Goal: Communication & Community: Answer question/provide support

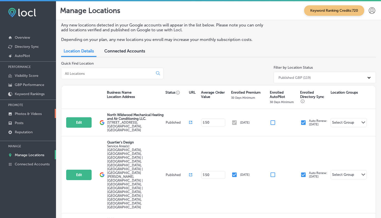
click at [24, 115] on p "Photos & Videos" at bounding box center [28, 114] width 27 height 4
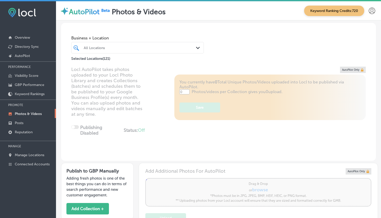
type input "5"
click at [192, 47] on div "All Locations Path Created with Sketch." at bounding box center [137, 48] width 132 height 8
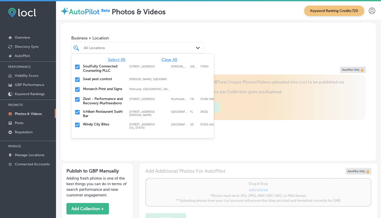
click at [172, 61] on span "Clear All" at bounding box center [170, 59] width 16 height 5
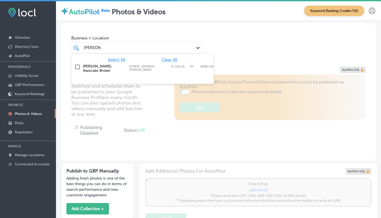
click at [126, 68] on div "Shannon Sails, Associate Broker 27205 Harper Ave, St Clair Shores, MI, 48081-19…" at bounding box center [134, 68] width 103 height 9
type input "shannon"
click at [273, 51] on div "Business + Location option 27205 Harper Ave, selected. option 27205 Harper Ave …" at bounding box center [218, 42] width 315 height 39
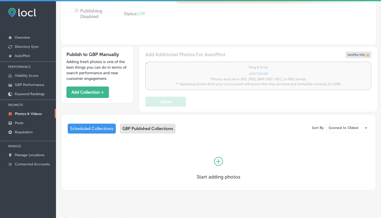
scroll to position [119, 0]
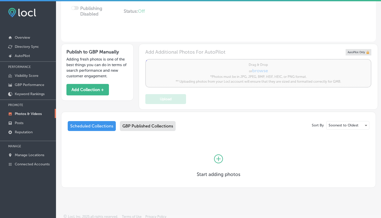
click at [218, 158] on icon at bounding box center [218, 158] width 9 height 9
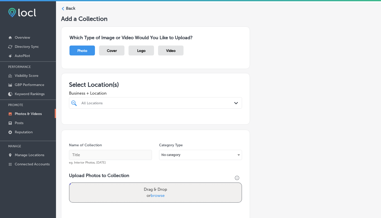
scroll to position [34, 0]
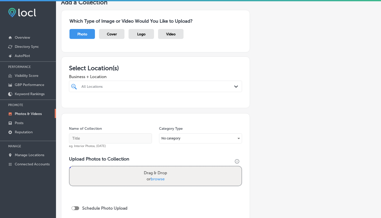
click at [135, 90] on div "All Locations Path Created with Sketch." at bounding box center [155, 86] width 173 height 11
click at [124, 106] on label "Shannon Sails, Associate Broker" at bounding box center [106, 107] width 50 height 9
click at [147, 81] on div "shannon shannon Path Created with Sketch." at bounding box center [155, 86] width 173 height 11
type input "shannon"
click at [114, 138] on input "text" at bounding box center [110, 138] width 83 height 10
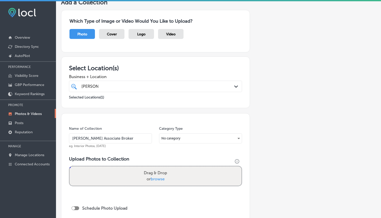
click at [114, 138] on input "Shannon Associate Broker" at bounding box center [110, 138] width 83 height 10
type input "Shannon Associate Broker"
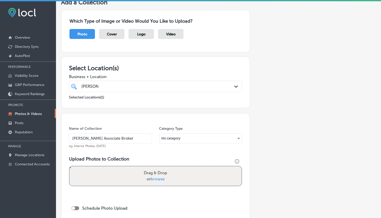
click at [130, 124] on div "Name of Collection Shannon Associate Broker eg. Interior Photos, March 2020 Cat…" at bounding box center [155, 178] width 189 height 130
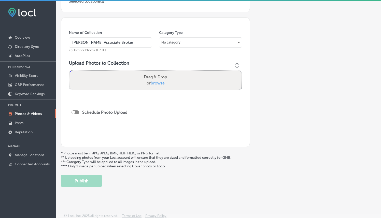
click at [153, 81] on span "browse" at bounding box center [158, 83] width 14 height 5
click at [153, 72] on input "Drag & Drop or browse" at bounding box center [155, 71] width 172 height 2
type input "C:\fakepath\Shannon-Sails-Associate-Broker1.png"
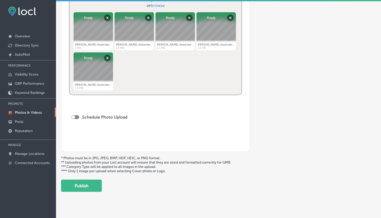
scroll to position [206, 0]
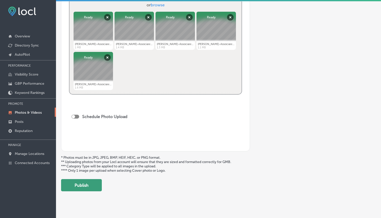
click at [91, 182] on button "Publish" at bounding box center [81, 185] width 41 height 12
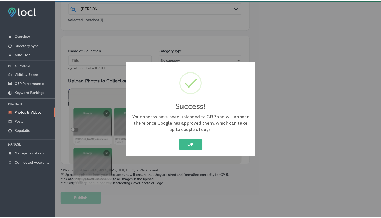
scroll to position [102, 0]
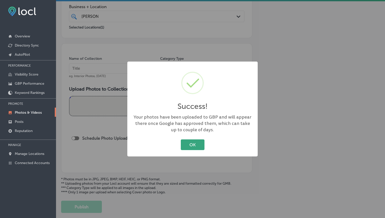
click at [196, 143] on button "OK" at bounding box center [193, 144] width 24 height 10
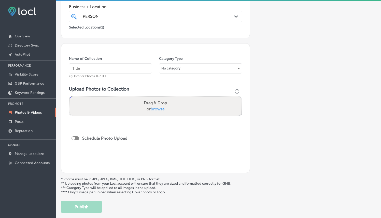
click at [108, 67] on input "text" at bounding box center [110, 68] width 83 height 10
paste input "Shannon Associate Broker"
type input "Shannon Associate Broker"
click at [161, 110] on span "browse" at bounding box center [158, 109] width 14 height 5
click at [161, 98] on input "Drag & Drop or browse" at bounding box center [155, 97] width 172 height 2
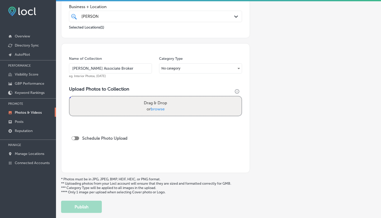
type input "C:\fakepath\Shannon-Sails-Associate-Broker6.png"
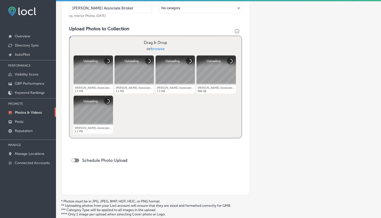
scroll to position [188, 0]
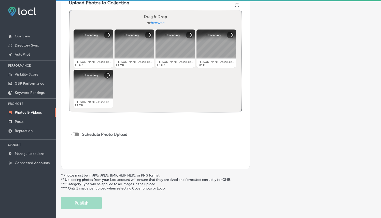
click at [77, 136] on div "Schedule Photo Upload" at bounding box center [100, 134] width 59 height 5
click at [76, 136] on div at bounding box center [75, 135] width 8 height 4
checkbox input "true"
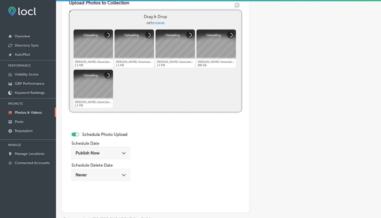
click at [93, 149] on div "Publish Now Path Created with Sketch." at bounding box center [100, 153] width 59 height 12
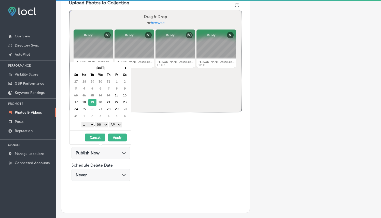
click at [88, 126] on select "1 2 3 4 5 6 7 8 9 10 11 12" at bounding box center [87, 125] width 13 height 6
click at [116, 126] on select "AM PM" at bounding box center [115, 125] width 13 height 6
click at [115, 137] on button "Apply" at bounding box center [117, 138] width 19 height 8
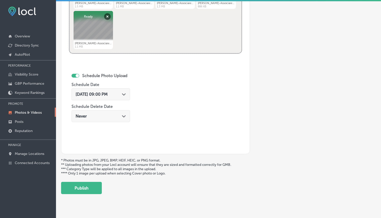
scroll to position [256, 0]
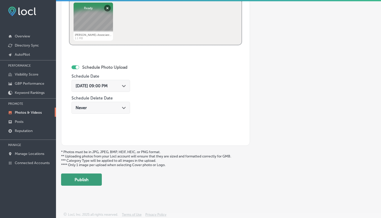
click at [92, 176] on button "Publish" at bounding box center [81, 179] width 41 height 12
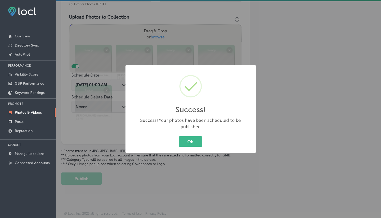
scroll to position [173, 0]
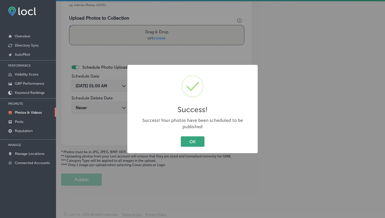
click at [192, 137] on button "OK" at bounding box center [193, 141] width 24 height 10
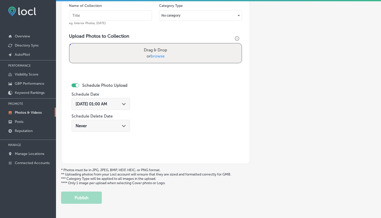
scroll to position [152, 0]
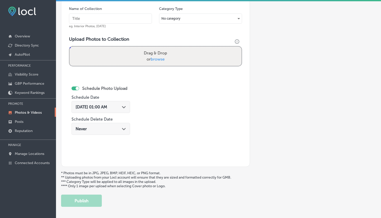
click at [99, 15] on input "text" at bounding box center [110, 18] width 83 height 10
paste input "Shannon Associate Broker"
type input "Shannon Associate Broker"
click at [156, 57] on span "browse" at bounding box center [158, 59] width 14 height 5
click at [156, 48] on input "Drag & Drop or browse" at bounding box center [155, 48] width 172 height 2
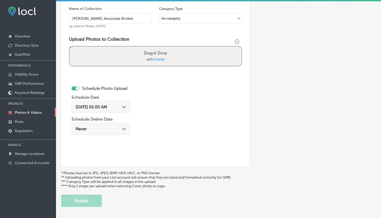
type input "C:\fakepath\Shannon-Sails-Associate-Broker11.png"
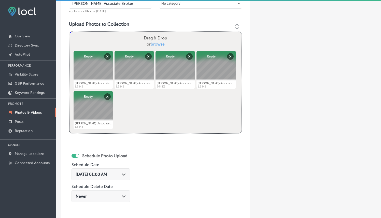
scroll to position [214, 0]
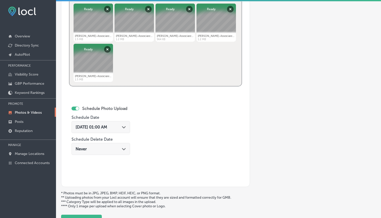
click at [132, 128] on div "Schedule Photo Upload Schedule Date Aug 15, 2025 01:00 AM Path Created with Ske…" at bounding box center [102, 131] width 63 height 55
click at [126, 127] on icon "Path Created with Sketch." at bounding box center [124, 127] width 4 height 2
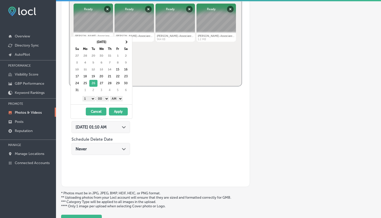
click at [89, 99] on select "1 2 3 4 5 6 7 8 9 10 11 12" at bounding box center [88, 99] width 13 height 6
click at [118, 98] on select "AM PM" at bounding box center [116, 99] width 13 height 6
click at [118, 112] on button "Apply" at bounding box center [118, 112] width 19 height 8
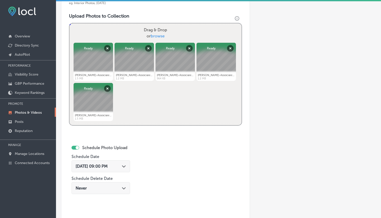
scroll to position [256, 0]
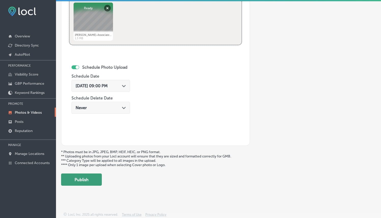
click at [82, 179] on button "Publish" at bounding box center [81, 179] width 41 height 12
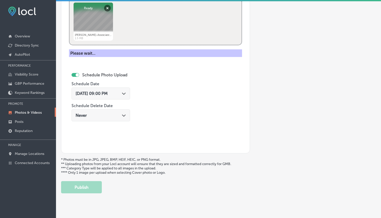
scroll to position [150, 0]
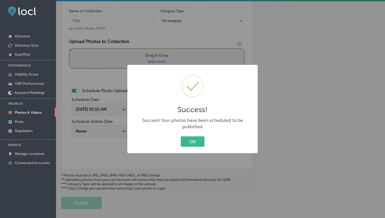
click at [184, 139] on button "OK" at bounding box center [193, 141] width 24 height 10
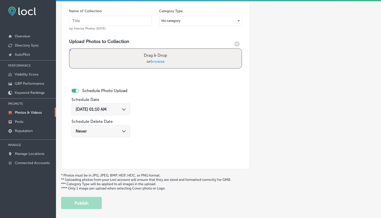
click at [106, 25] on input "text" at bounding box center [110, 21] width 83 height 10
paste input "科學麵"
click at [120, 23] on input "科學麵" at bounding box center [110, 21] width 83 height 10
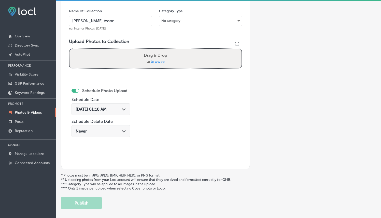
type input "Shannon Sails Associ"
type input "r"
type input "Real Estate"
click at [157, 61] on span "browse" at bounding box center [158, 61] width 14 height 5
click at [157, 50] on input "Drag & Drop or browse" at bounding box center [155, 50] width 172 height 2
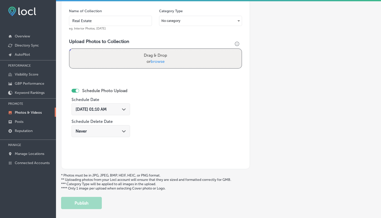
type input "C:\fakepath\Shannon-Sails-Associate-Broker16.png"
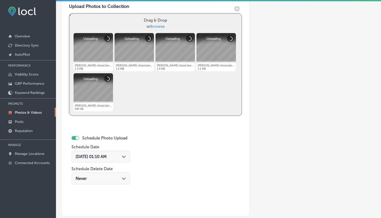
scroll to position [193, 0]
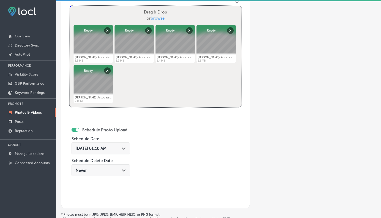
click at [118, 146] on div "Aug 15, 2025 01:10 AM Path Created with Sketch." at bounding box center [101, 148] width 50 height 5
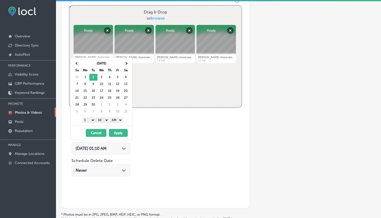
click at [90, 122] on select "1 2 3 4 5 6 7 8 9 10 11 12" at bounding box center [88, 120] width 13 height 6
click at [105, 120] on select "00 10 20 30 40 50" at bounding box center [102, 120] width 13 height 6
click at [115, 120] on select "AM PM" at bounding box center [116, 120] width 13 height 6
click at [116, 133] on button "Apply" at bounding box center [118, 133] width 19 height 8
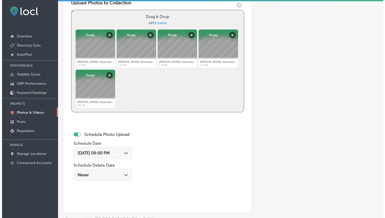
scroll to position [225, 0]
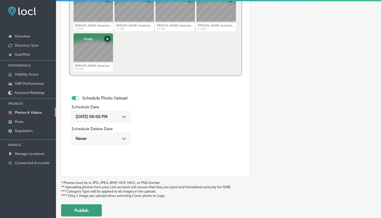
click at [91, 210] on button "Publish" at bounding box center [81, 210] width 41 height 12
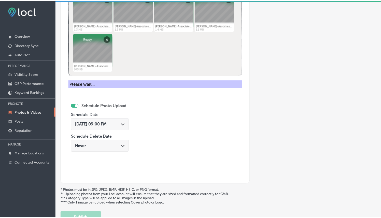
scroll to position [173, 0]
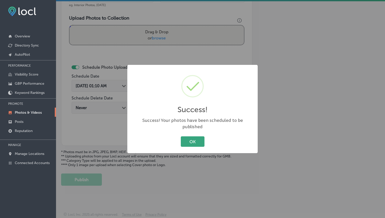
click at [190, 137] on button "OK" at bounding box center [193, 141] width 24 height 10
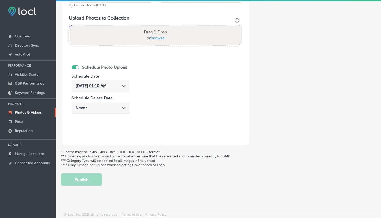
scroll to position [68, 0]
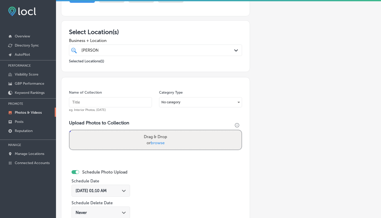
click at [107, 107] on input "text" at bounding box center [110, 102] width 83 height 10
type input "Real Estate Agent"
click at [152, 140] on span "browse" at bounding box center [158, 142] width 14 height 5
click at [152, 132] on input "Drag & Drop or browse" at bounding box center [155, 131] width 172 height 2
type input "C:\fakepath\Shannon-Sails-Associate-Broker21.png"
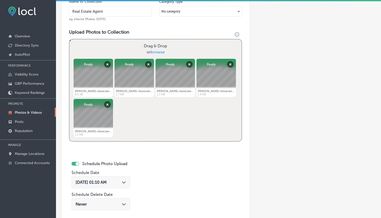
scroll to position [197, 0]
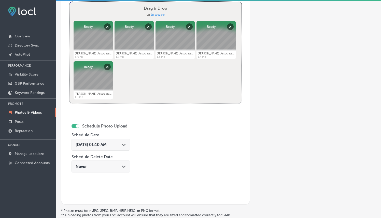
click at [130, 141] on div "Aug 15, 2025 01:10 AM Path Created with Sketch." at bounding box center [100, 145] width 59 height 12
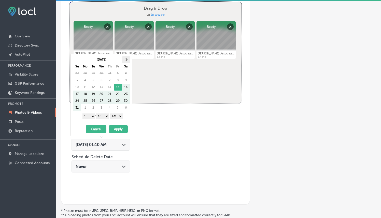
click at [129, 61] on th at bounding box center [126, 59] width 8 height 7
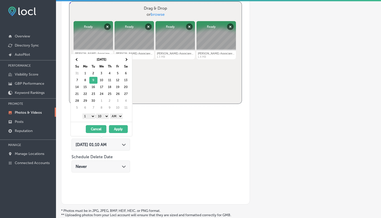
click at [87, 117] on select "1 2 3 4 5 6 7 8 9 10 11 12" at bounding box center [88, 116] width 13 height 6
click at [104, 111] on div "Sep 2025 Su Mo Tu We Th Fr Sa 31 1 2 3 4 5 6 7 8 9 10 11 12 13 14 15 16 17 18 1…" at bounding box center [101, 88] width 61 height 68
click at [102, 115] on select "00 10 20 30 40 50" at bounding box center [102, 116] width 13 height 6
click at [118, 129] on button "Apply" at bounding box center [118, 129] width 19 height 8
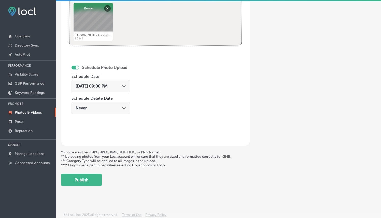
scroll to position [256, 0]
click at [87, 183] on button "Publish" at bounding box center [81, 179] width 41 height 12
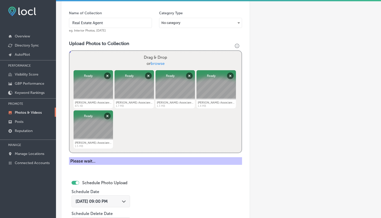
scroll to position [120, 0]
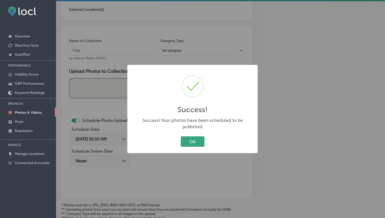
click at [196, 142] on button "OK" at bounding box center [193, 141] width 24 height 10
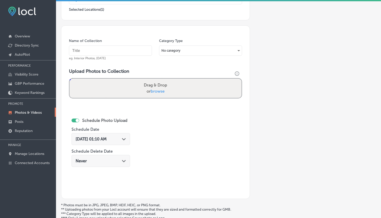
click at [114, 54] on input "text" at bounding box center [110, 51] width 83 height 10
paste input "科學麵"
click at [121, 53] on input "科學麵" at bounding box center [110, 51] width 83 height 10
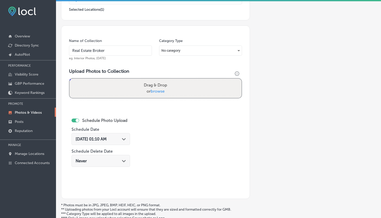
type input "Real Estate Broker"
click at [155, 92] on span "browse" at bounding box center [158, 91] width 14 height 5
click at [155, 80] on input "Drag & Drop or browse" at bounding box center [155, 80] width 172 height 2
type input "C:\fakepath\Shannon-Sails-Associate-Broker26.png"
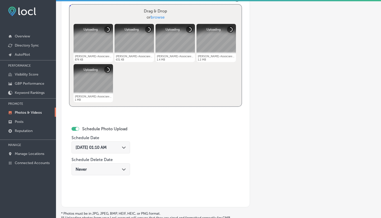
scroll to position [194, 0]
click at [124, 141] on div "Aug 15, 2025 01:10 AM Path Created with Sketch." at bounding box center [100, 147] width 59 height 12
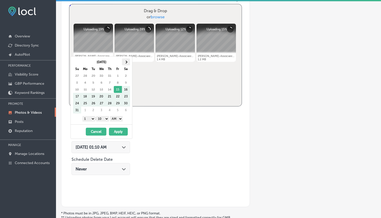
click at [124, 62] on th at bounding box center [126, 62] width 8 height 7
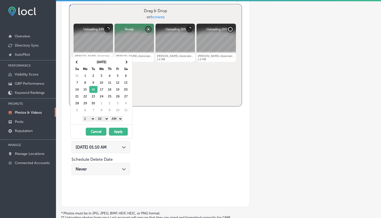
click at [86, 117] on select "1 2 3 4 5 6 7 8 9 10 11 12" at bounding box center [88, 119] width 13 height 6
click at [104, 117] on select "00 10 20 30 40 50" at bounding box center [102, 119] width 13 height 6
click at [119, 118] on select "AM PM" at bounding box center [116, 119] width 13 height 6
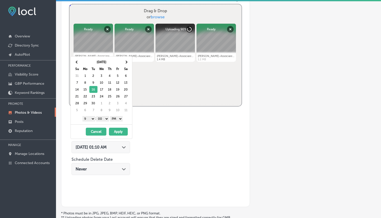
click at [121, 131] on button "Apply" at bounding box center [118, 132] width 19 height 8
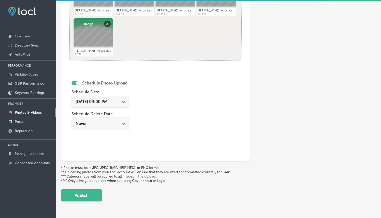
scroll to position [240, 0]
click at [92, 191] on button "Publish" at bounding box center [81, 195] width 41 height 12
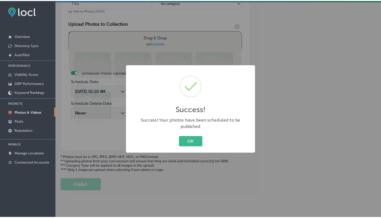
scroll to position [164, 0]
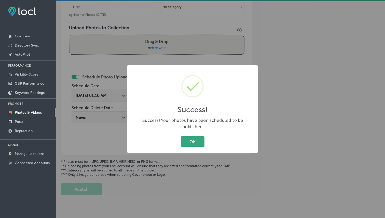
click at [185, 141] on button "OK" at bounding box center [193, 141] width 24 height 10
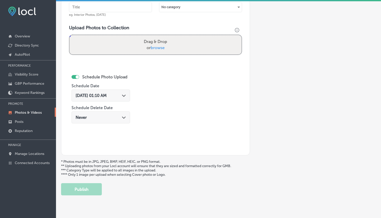
click at [113, 7] on input "text" at bounding box center [110, 7] width 83 height 10
type input "Shannon Sails Associate Broker"
click at [151, 45] on span "browse" at bounding box center [158, 47] width 14 height 5
click at [150, 37] on input "Drag & Drop or browse" at bounding box center [155, 36] width 172 height 2
type input "C:\fakepath\Shannon-Sails-Associate-Broker31.png"
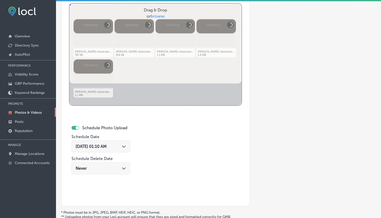
scroll to position [203, 0]
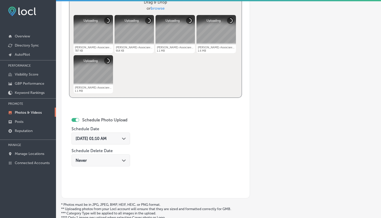
click at [121, 139] on div "Aug 15, 2025 01:10 AM Path Created with Sketch." at bounding box center [101, 138] width 50 height 5
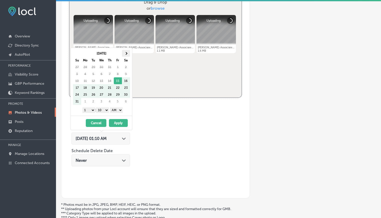
click at [126, 54] on span at bounding box center [125, 53] width 3 height 3
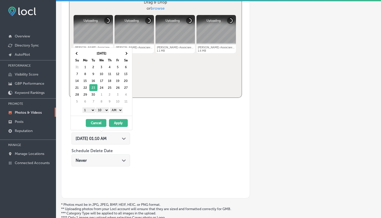
click at [91, 107] on select "1 2 3 4 5 6 7 8 9 10 11 12" at bounding box center [88, 110] width 13 height 6
click at [101, 112] on select "00 10 20 30 40 50" at bounding box center [102, 110] width 13 height 6
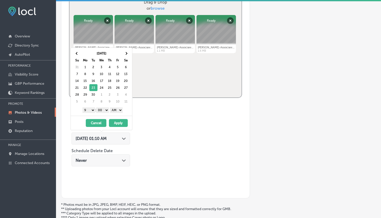
click at [115, 110] on select "AM PM" at bounding box center [116, 110] width 13 height 6
click at [118, 122] on button "Apply" at bounding box center [118, 123] width 19 height 8
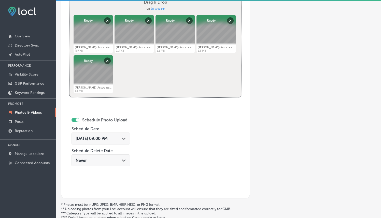
click at [129, 137] on div "Sep 23, 2025 09:00 PM Path Created with Sketch." at bounding box center [100, 139] width 59 height 12
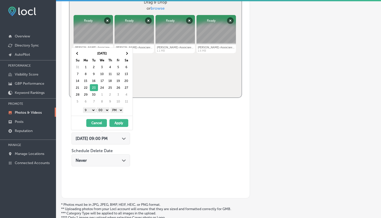
click at [164, 129] on div "Name of Collection Shannon Sails Associate Broker eg. Interior Photos, March 20…" at bounding box center [155, 71] width 189 height 256
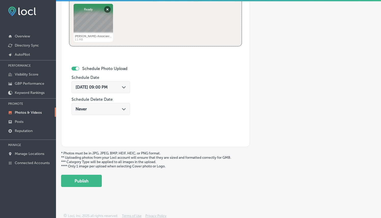
scroll to position [256, 0]
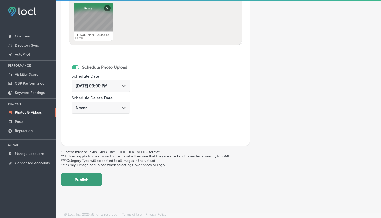
click at [87, 175] on button "Publish" at bounding box center [81, 179] width 41 height 12
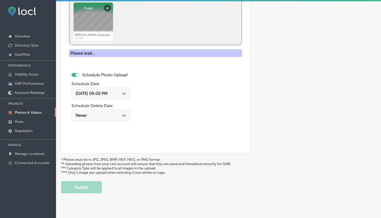
scroll to position [88, 0]
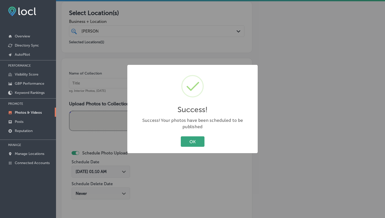
click at [196, 143] on button "OK" at bounding box center [193, 141] width 24 height 10
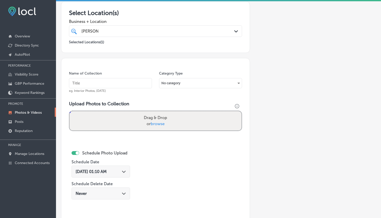
click at [127, 81] on input "text" at bounding box center [110, 83] width 83 height 10
type input "Associate Broker"
click at [160, 122] on span "browse" at bounding box center [158, 123] width 14 height 5
click at [160, 113] on input "Drag & Drop or browse" at bounding box center [155, 112] width 172 height 2
type input "C:\fakepath\Shannon-Sails-Associate-Broker36.png"
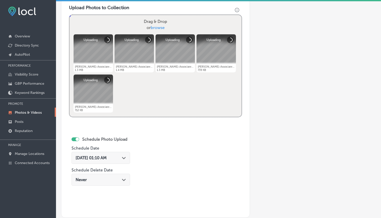
scroll to position [184, 0]
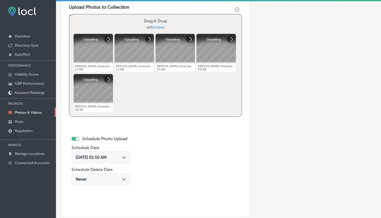
click at [107, 156] on span "Aug 15, 2025 01:10 AM" at bounding box center [91, 157] width 31 height 5
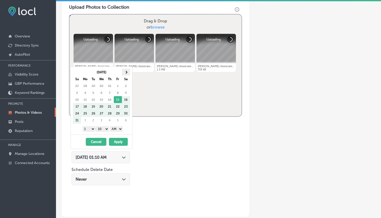
click at [128, 70] on th at bounding box center [126, 72] width 8 height 7
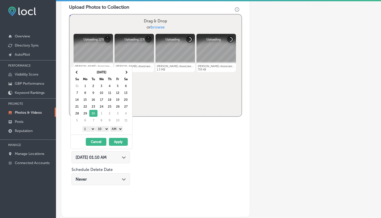
click at [90, 130] on select "1 2 3 4 5 6 7 8 9 10 11 12" at bounding box center [88, 129] width 13 height 6
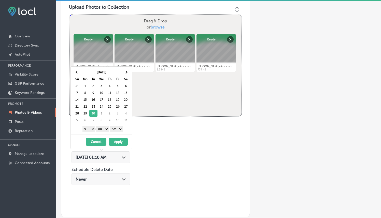
click at [115, 127] on select "AM PM" at bounding box center [116, 129] width 13 height 6
click at [116, 141] on button "Apply" at bounding box center [118, 142] width 19 height 8
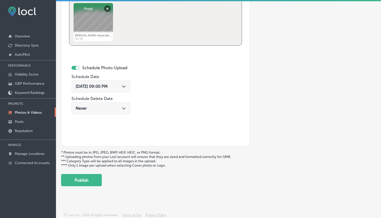
scroll to position [256, 0]
click at [86, 181] on button "Publish" at bounding box center [81, 179] width 41 height 12
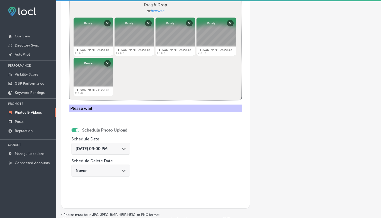
scroll to position [85, 0]
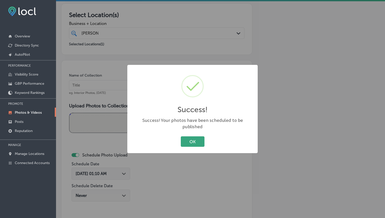
click at [196, 136] on button "OK" at bounding box center [193, 141] width 24 height 10
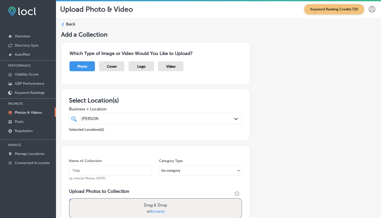
scroll to position [101, 0]
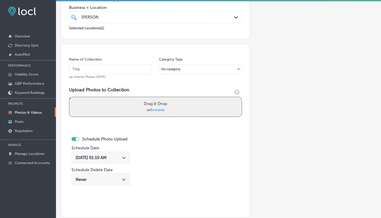
click at [20, 112] on p "Photos & Videos" at bounding box center [28, 112] width 27 height 4
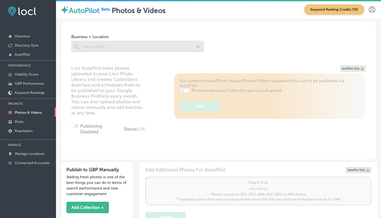
scroll to position [96, 0]
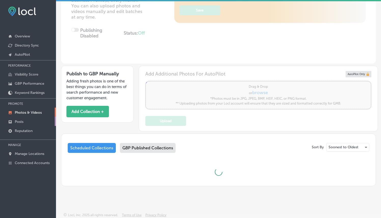
click at [18, 120] on p "Posts" at bounding box center [19, 122] width 9 height 4
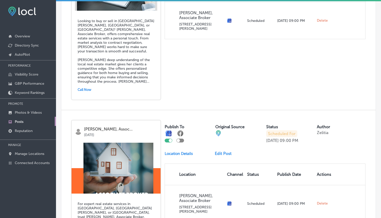
scroll to position [184, 0]
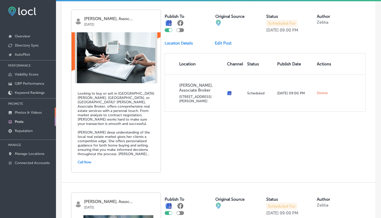
click at [39, 113] on p "Photos & Videos" at bounding box center [28, 112] width 27 height 4
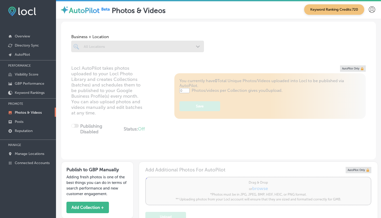
type input "5"
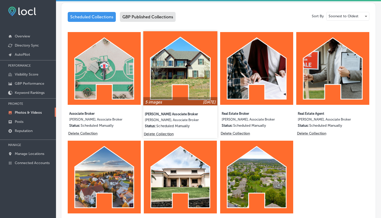
scroll to position [223, 0]
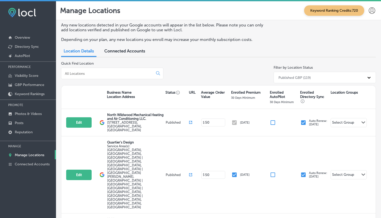
click at [136, 74] on input at bounding box center [108, 73] width 88 height 5
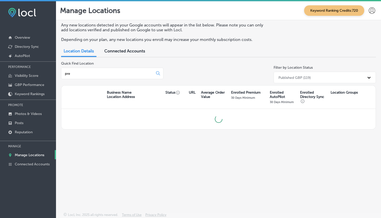
type input "pres"
click at [127, 72] on input at bounding box center [108, 73] width 88 height 5
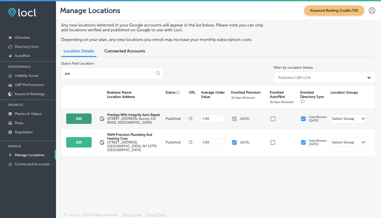
type input "pre"
click at [84, 118] on button "Edit" at bounding box center [78, 118] width 25 height 10
select select "US"
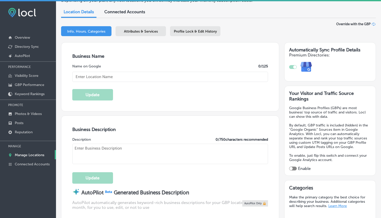
type input "Prestige With Integrity Auto Repair"
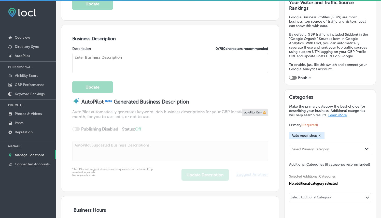
type input "https://www.facebook.com/PrestigeWithIntegrityAutoRepair/"
type input "15551 E 6th Ave #40"
type input "Aurora"
type input "80011"
type input "US"
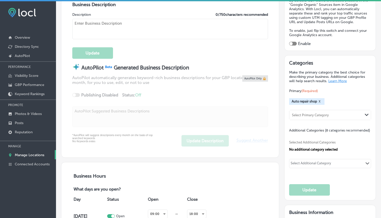
type textarea "**WE'RE BY APPOINTMENT ONLY** We specialize in customer satisfaction, which is …"
type input "+1 720 296 6560"
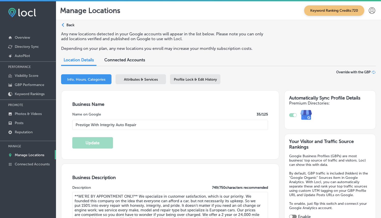
click at [154, 77] on span "Attributes & Services" at bounding box center [141, 79] width 34 height 4
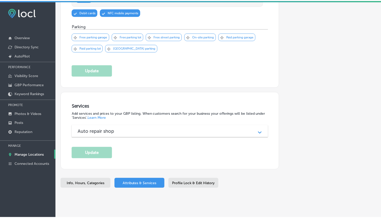
scroll to position [459, 0]
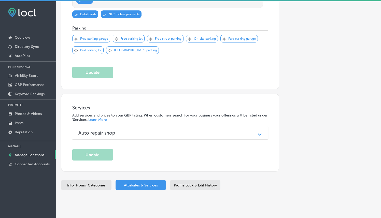
click at [192, 183] on span "Profile Lock & Edit History" at bounding box center [195, 185] width 43 height 4
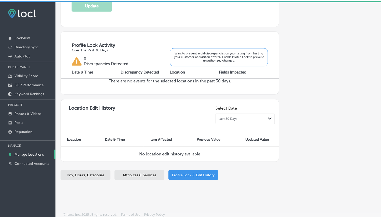
scroll to position [149, 0]
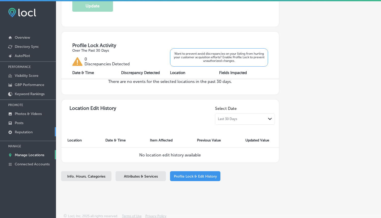
click at [31, 132] on p "Reputation" at bounding box center [24, 132] width 18 height 4
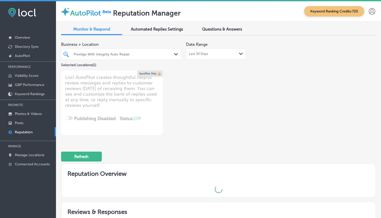
click at [213, 57] on div "Last 30 Days Path Created with Sketch." at bounding box center [216, 53] width 60 height 11
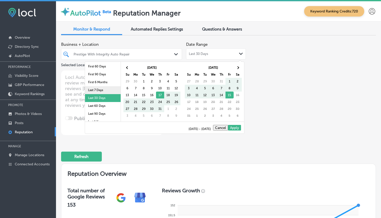
scroll to position [10, 0]
click at [99, 112] on li "Last 90 Days" at bounding box center [103, 113] width 36 height 8
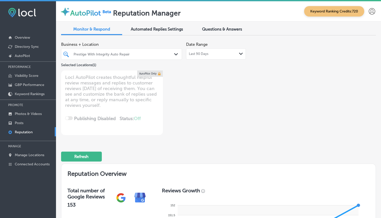
scroll to position [0, 0]
type textarea "x"
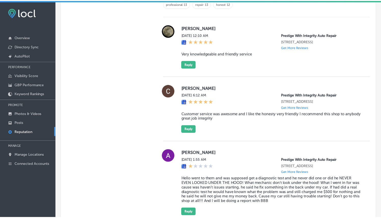
scroll to position [508, 0]
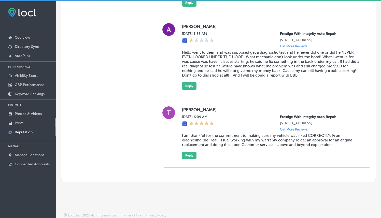
click at [33, 121] on link "Posts" at bounding box center [28, 122] width 56 height 9
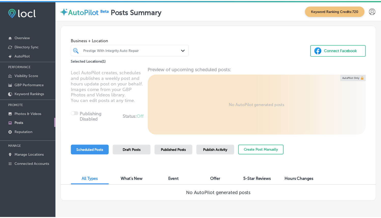
scroll to position [16, 0]
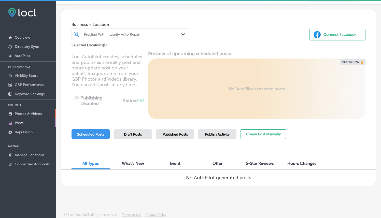
click at [25, 112] on p "Photos & Videos" at bounding box center [28, 114] width 27 height 4
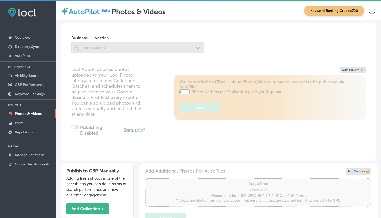
type input "5"
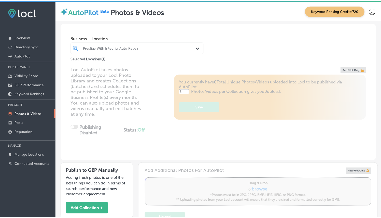
scroll to position [119, 0]
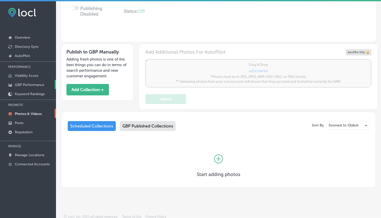
click at [35, 85] on p "GBP Performance" at bounding box center [30, 85] width 30 height 4
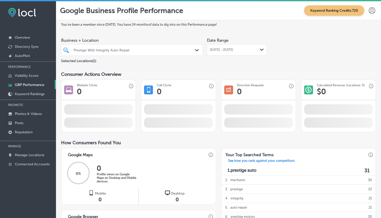
click at [229, 52] on div "Jul 01, 2025 - Jul 31, 2025 Path Created with Sketch." at bounding box center [237, 49] width 60 height 11
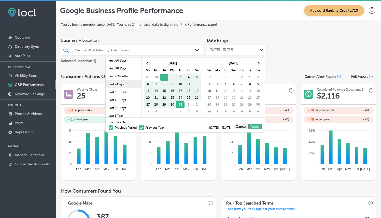
scroll to position [11, 0]
click at [121, 109] on li "Last 90 Days" at bounding box center [124, 108] width 36 height 8
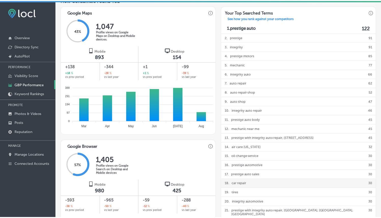
scroll to position [333, 0]
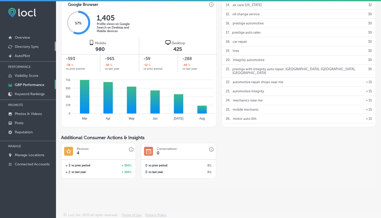
click at [26, 47] on p "Directory Sync" at bounding box center [27, 47] width 24 height 4
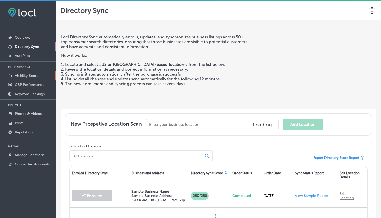
click at [28, 77] on p "Visibility Score" at bounding box center [27, 76] width 24 height 4
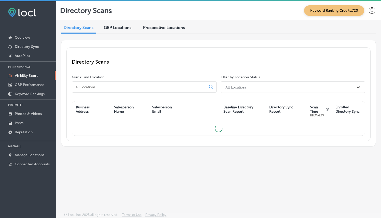
scroll to position [1, 0]
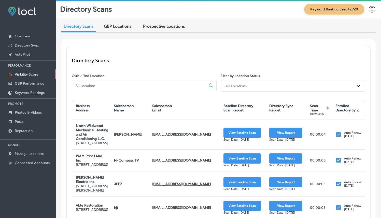
click at [177, 84] on input at bounding box center [140, 85] width 130 height 5
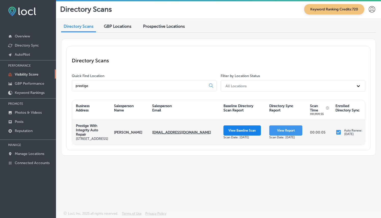
type input "prestige"
click at [247, 135] on button "View Baseline Scan" at bounding box center [241, 130] width 37 height 10
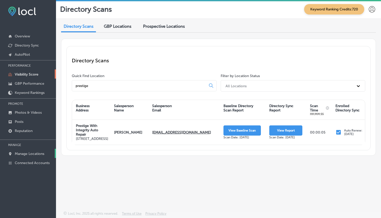
click at [40, 153] on p "Manage Locations" at bounding box center [30, 154] width 30 height 4
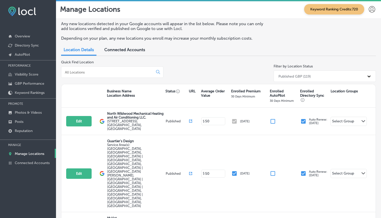
click at [131, 71] on input at bounding box center [108, 72] width 88 height 5
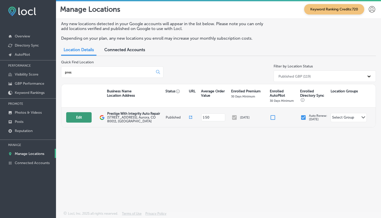
type input "pres"
click at [76, 118] on button "Edit" at bounding box center [78, 117] width 25 height 10
select select "US"
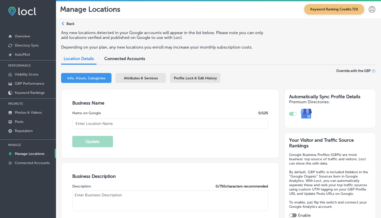
type input "Prestige With Integrity Auto Repair"
type input "15551 E 6th Ave #40"
type input "Aurora"
type input "80011"
type input "US"
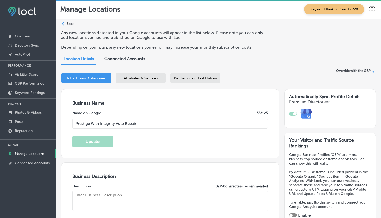
type input "https://www.facebook.com/PrestigeWithIntegrityAutoRepair/"
type textarea "**WE'RE BY APPOINTMENT ONLY** We specialize in customer satisfaction, which is …"
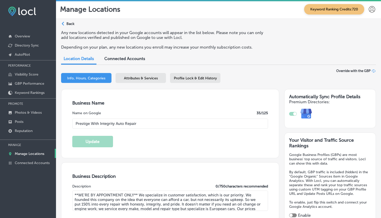
type input "+1 720 296 6560"
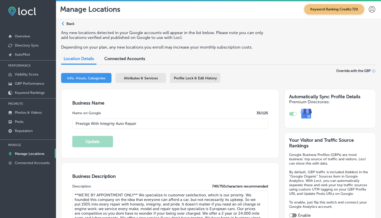
click at [194, 77] on span "Profile Lock & Edit History" at bounding box center [195, 78] width 43 height 4
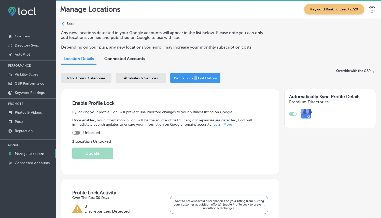
click at [75, 133] on div at bounding box center [73, 132] width 3 height 3
checkbox input "true"
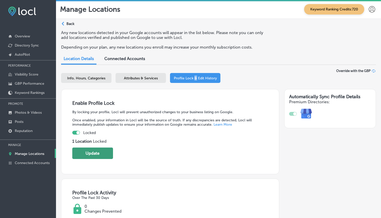
click at [94, 154] on button "Update" at bounding box center [92, 153] width 41 height 11
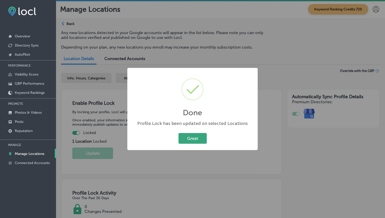
click at [204, 137] on button "Great" at bounding box center [192, 138] width 28 height 10
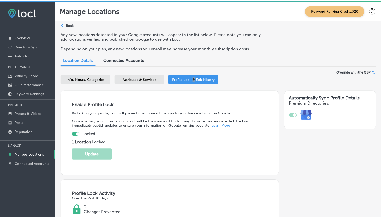
scroll to position [7, 0]
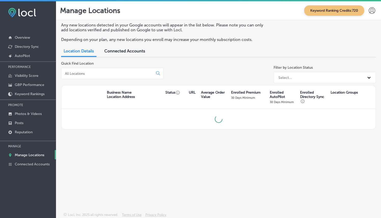
click at [85, 70] on div at bounding box center [112, 73] width 102 height 11
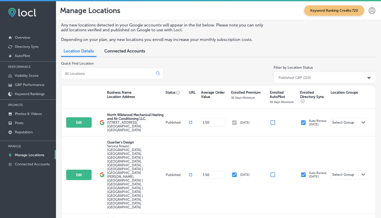
click at [85, 72] on input at bounding box center [108, 73] width 88 height 5
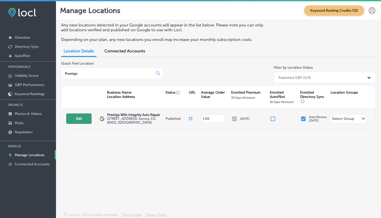
type input "Prestige"
click at [71, 121] on button "Edit" at bounding box center [78, 118] width 25 height 10
select select "US"
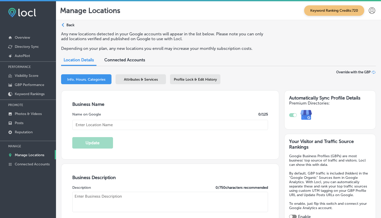
click at [201, 79] on span "Profile Lock & Edit History" at bounding box center [195, 79] width 43 height 4
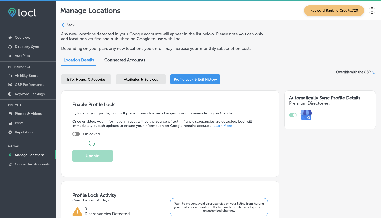
checkbox input "true"
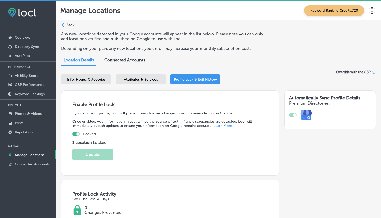
click at [89, 79] on span "Info, Hours, Categories" at bounding box center [86, 79] width 38 height 4
select select "US"
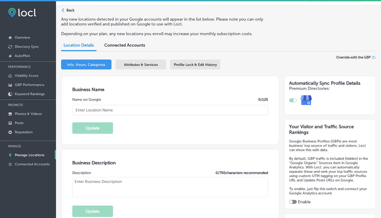
type input "Prestige With Integrity Auto Repair"
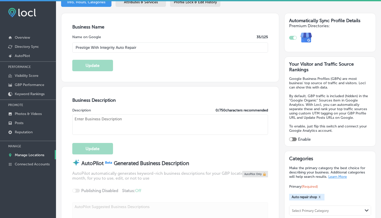
type input "https://www.facebook.com/PrestigeWithIntegrityAutoRepair/"
type input "15551 E 6th Ave #40"
type input "Aurora"
type input "80011"
type input "US"
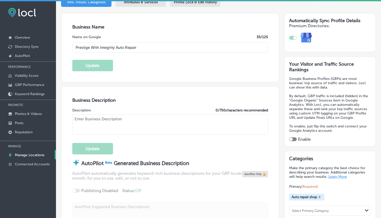
type textarea "**WE'RE BY APPOINTMENT ONLY** We specialize in customer satisfaction, which is …"
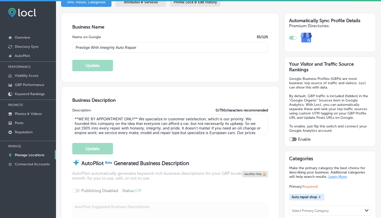
type input "+1 720 296 6560"
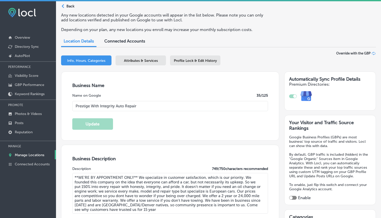
scroll to position [11, 0]
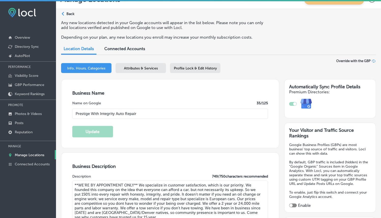
click at [145, 68] on span "Attributes & Services" at bounding box center [141, 68] width 34 height 4
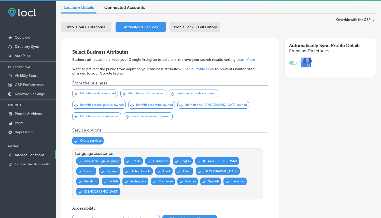
scroll to position [56, 0]
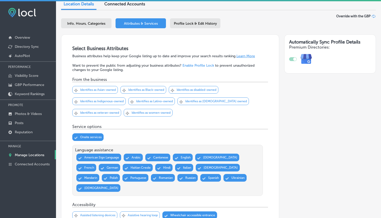
click at [137, 89] on p "Identifies as Black-owned" at bounding box center [146, 90] width 36 height 4
click at [157, 112] on p "Identifies as women-owned" at bounding box center [151, 113] width 39 height 4
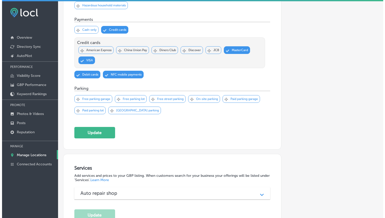
scroll to position [409, 0]
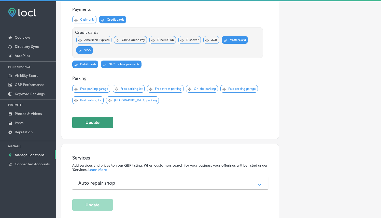
click at [91, 117] on button "Update" at bounding box center [92, 122] width 41 height 11
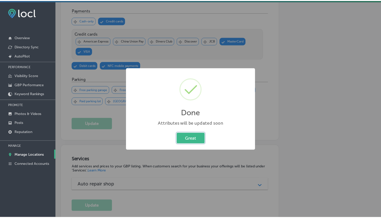
scroll to position [410, 0]
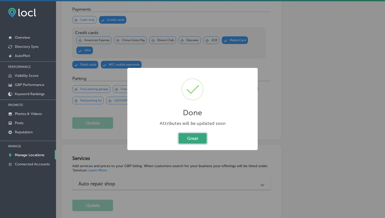
click at [193, 137] on button "Great" at bounding box center [192, 138] width 28 height 10
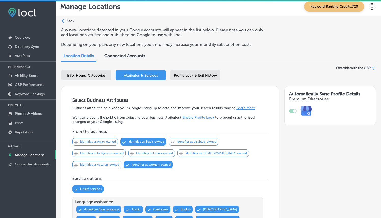
scroll to position [0, 0]
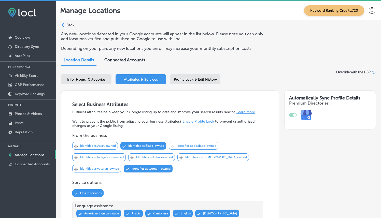
click at [100, 82] on div "Info, Hours, Categories" at bounding box center [86, 79] width 50 height 10
select select "US"
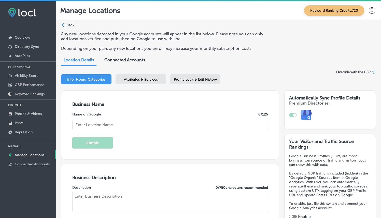
type input "Prestige With Integrity Auto Repair"
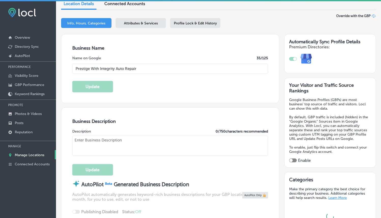
scroll to position [103, 0]
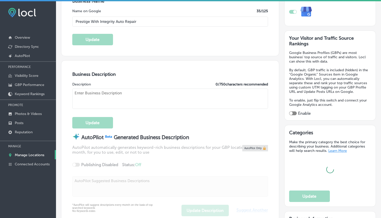
type input "15551 E 6th Ave #40"
type input "Aurora"
type input "80011"
type input "US"
type input "https://www.facebook.com/PrestigeWithIntegrityAutoRepair/"
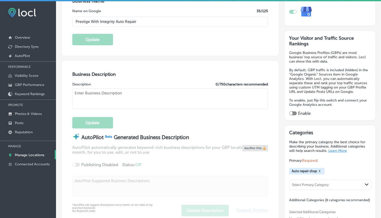
type textarea "**WE'RE BY APPOINTMENT ONLY** We specialize in customer satisfaction, which is …"
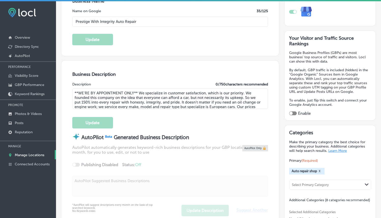
type input "+1 720 296 6560"
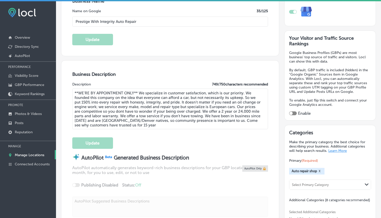
click at [292, 111] on div at bounding box center [293, 113] width 8 height 4
click at [248, 61] on div "Business Description Description 749 / 750 characters recommended **WE'RE BY AP…" at bounding box center [169, 154] width 217 height 187
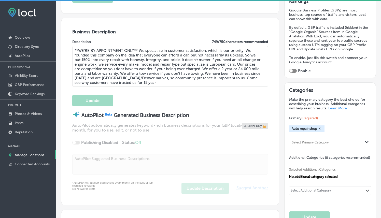
scroll to position [211, 0]
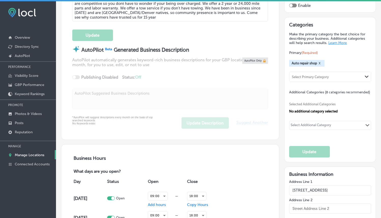
checkbox input "true"
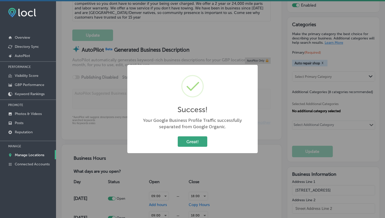
click at [193, 142] on button "Great!" at bounding box center [193, 141] width 30 height 10
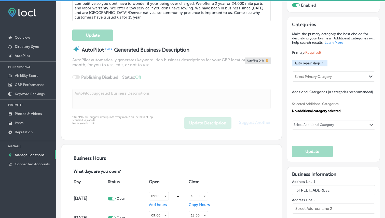
scroll to position [211, 0]
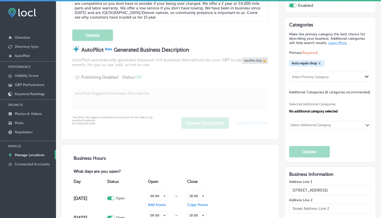
click at [289, 4] on div at bounding box center [293, 6] width 8 height 4
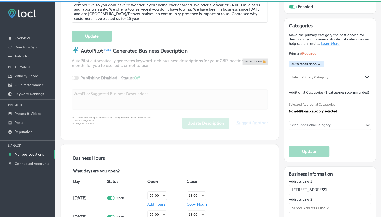
scroll to position [212, 0]
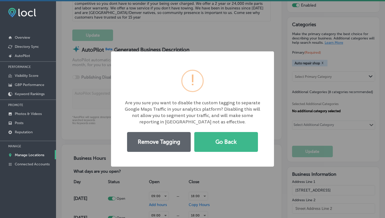
click at [193, 31] on div "× Are you sure you want to disable the custom tagging to separate Google Maps T…" at bounding box center [192, 109] width 385 height 218
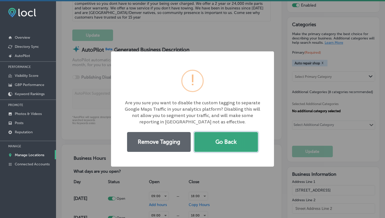
click at [233, 142] on button "Go Back" at bounding box center [226, 142] width 64 height 20
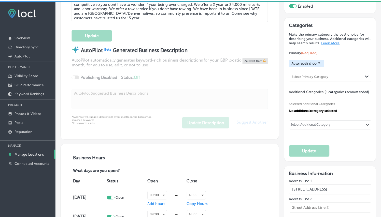
scroll to position [211, 0]
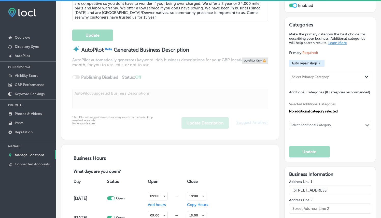
click at [300, 129] on div "Select Additional Category" at bounding box center [310, 126] width 40 height 6
click at [307, 130] on div "Select Additional Category Path Created with Sketch." at bounding box center [329, 125] width 81 height 9
click at [312, 137] on label "Car repair and maintenance service" at bounding box center [332, 136] width 63 height 5
type input "Car repai"
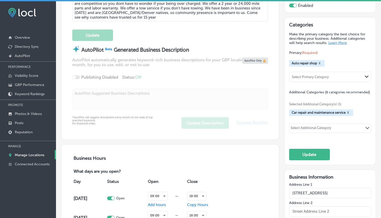
click at [306, 127] on div "Select Additional Category" at bounding box center [310, 128] width 43 height 7
type input "Pre pur"
click at [303, 132] on div "Select Additional Category" at bounding box center [310, 129] width 40 height 6
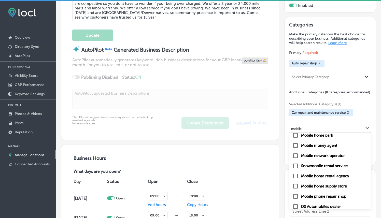
scroll to position [68, 0]
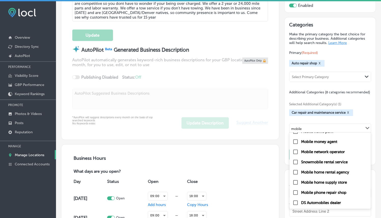
type input "mobile"
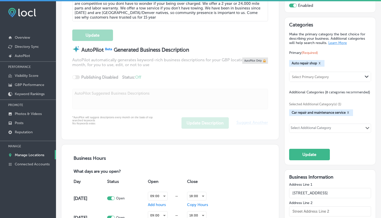
click at [338, 132] on div "Select Additional Category Path Created with Sketch." at bounding box center [329, 128] width 81 height 9
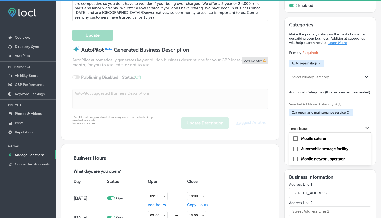
type input "mobile autor"
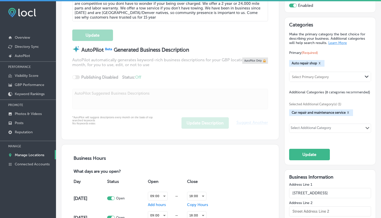
click at [311, 131] on div "Select Additional Category" at bounding box center [310, 129] width 40 height 6
type input "Mobile Auto Repair Service"
click at [331, 142] on div "No options" at bounding box center [329, 138] width 81 height 9
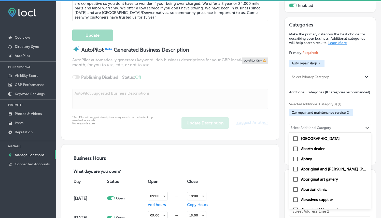
click at [355, 114] on div "Car repair and maintenance service X" at bounding box center [330, 112] width 82 height 7
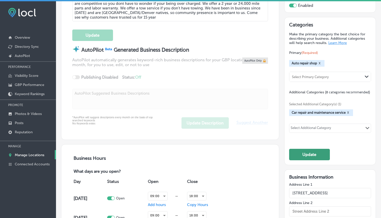
click at [314, 158] on button "Update" at bounding box center [309, 154] width 41 height 11
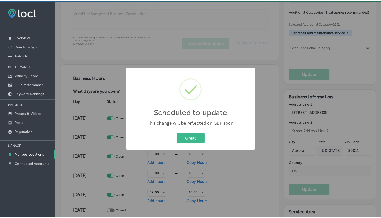
scroll to position [292, 0]
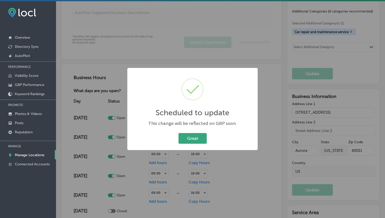
click at [197, 140] on button "Great" at bounding box center [192, 138] width 28 height 10
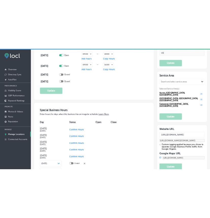
scroll to position [455, 0]
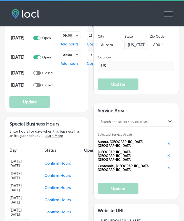
select select "US"
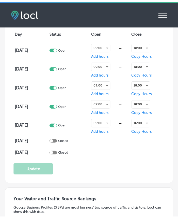
scroll to position [454, 0]
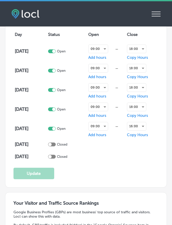
type input "15551 E 6th Ave #40"
type input "Aurora"
type input "80011"
type input "US"
type input "https://www.facebook.com/PrestigeWithIntegrityAutoRepair/"
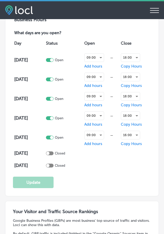
checkbox input "true"
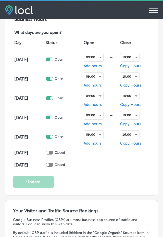
type input "+1 720 296 6560"
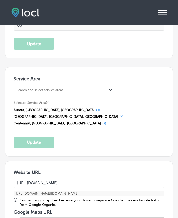
scroll to position [945, 0]
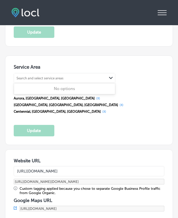
click at [108, 82] on div "Path Created with Sketch." at bounding box center [111, 78] width 8 height 8
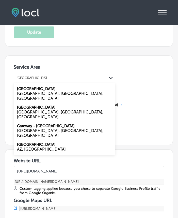
click at [88, 93] on div "Green Valley Ranch Denver, CO, USA" at bounding box center [64, 93] width 101 height 19
type input "Green Valley Ranch"
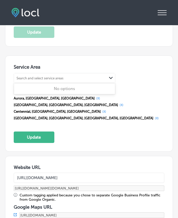
click at [90, 80] on div "Search and select service areas" at bounding box center [60, 78] width 93 height 7
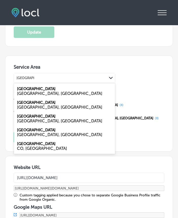
click at [50, 149] on div "CO, USA" at bounding box center [64, 148] width 95 height 5
type input "Englewood"
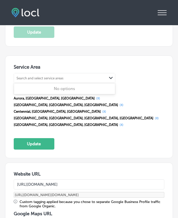
click at [70, 81] on div "Search and select service areas" at bounding box center [60, 78] width 93 height 7
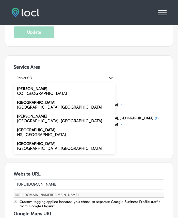
click at [66, 92] on div "Parker CO, USA" at bounding box center [64, 91] width 101 height 14
type input "Parker CO"
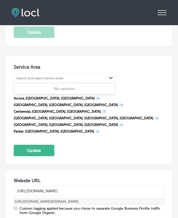
click at [67, 81] on div "Search and select service areas" at bounding box center [60, 78] width 93 height 7
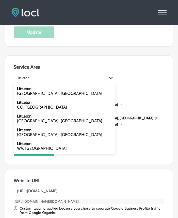
click at [45, 107] on div "Littleton CO, USA" at bounding box center [64, 105] width 101 height 14
type input "Littleton"
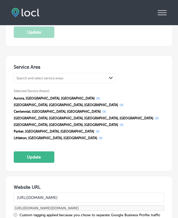
scroll to position [955, 0]
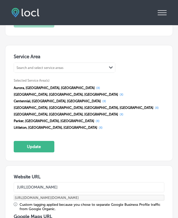
click at [100, 71] on div "Search and select service areas" at bounding box center [60, 67] width 93 height 7
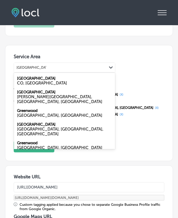
click at [55, 83] on div "Greenwood Village CO, USA" at bounding box center [64, 81] width 101 height 14
type input "Greenwood Village"
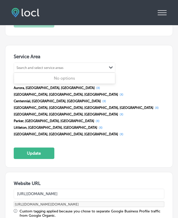
click at [64, 71] on div "Search and select service areas" at bounding box center [60, 67] width 93 height 7
type input "i"
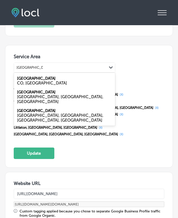
click at [62, 81] on div "Highlands Ranch CO, USA" at bounding box center [64, 81] width 101 height 14
type input "Highlands Ranch"
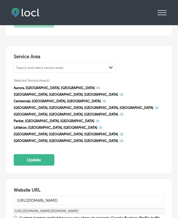
click at [67, 71] on div "Search and select service areas" at bounding box center [60, 67] width 93 height 7
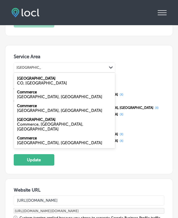
click at [54, 80] on div "Commerce City CO, USA" at bounding box center [64, 81] width 101 height 14
type input "Commerce City"
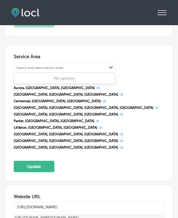
click at [57, 67] on div "Search and select service areas Path Created with Sketch." at bounding box center [64, 68] width 101 height 10
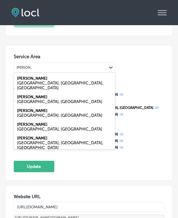
click at [40, 137] on div "Stapleton Denver, CO, USA" at bounding box center [64, 143] width 101 height 19
type input "Stapleton"
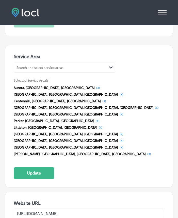
click at [58, 69] on div "Search and select service areas" at bounding box center [40, 68] width 47 height 4
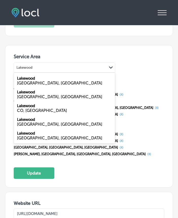
click at [44, 110] on div "Lakewood CO, USA" at bounding box center [64, 108] width 101 height 14
type input "Lakewood"
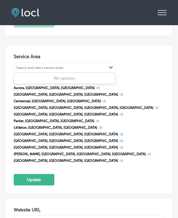
click at [60, 69] on div "Search and select service areas" at bounding box center [40, 68] width 47 height 4
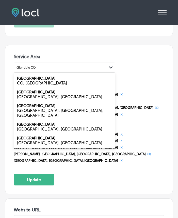
click at [52, 83] on div "Glendale CO, USA" at bounding box center [64, 81] width 101 height 14
type input "Glendale CO"
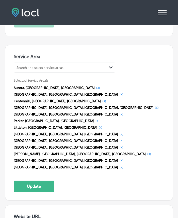
click at [60, 69] on div "Search and select service areas" at bounding box center [40, 68] width 47 height 4
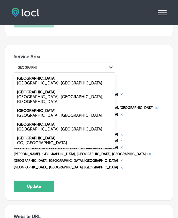
click at [43, 99] on div "Denver, CO, USA" at bounding box center [64, 99] width 95 height 10
type input "Cherry Creek"
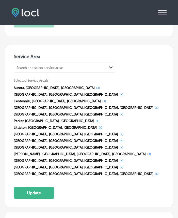
click at [56, 69] on div "Search and select service areas" at bounding box center [40, 68] width 47 height 4
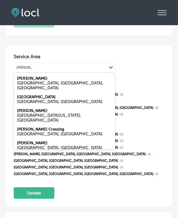
click at [60, 83] on div "Lowry Denver, CO, USA" at bounding box center [64, 83] width 101 height 19
type input "Lowry CO"
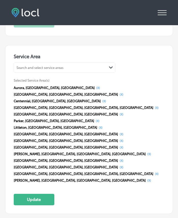
click at [66, 70] on div "Search and select service areas" at bounding box center [60, 67] width 93 height 7
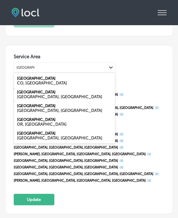
click at [62, 82] on div "Castle Rock CO, USA" at bounding box center [64, 81] width 101 height 14
type input "Castle Rock"
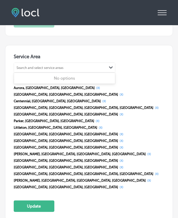
click at [67, 71] on div "Search and select service areas" at bounding box center [60, 67] width 93 height 7
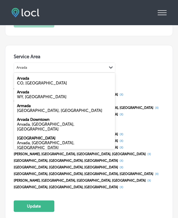
click at [65, 80] on div "Arvada CO, USA" at bounding box center [64, 81] width 101 height 14
type input "Arvada"
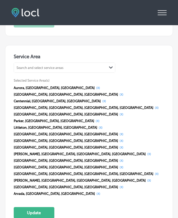
click at [74, 71] on div "Search and select service areas" at bounding box center [60, 67] width 93 height 7
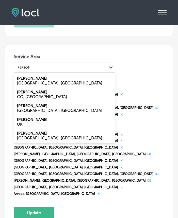
click at [65, 98] on div "CO, USA" at bounding box center [64, 96] width 95 height 5
type input "Thorton"
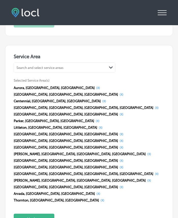
click at [72, 71] on div "Search and select service areas" at bounding box center [60, 67] width 93 height 7
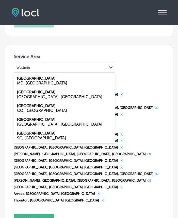
click at [46, 111] on div "Westminster CO, USA" at bounding box center [64, 108] width 101 height 14
type input "Westmin"
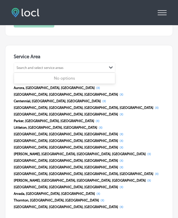
click at [61, 69] on div "Search and select service areas" at bounding box center [40, 68] width 47 height 4
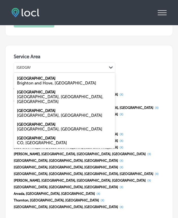
click at [45, 136] on div "Brighton CO, USA" at bounding box center [64, 141] width 101 height 14
type input "Brighton"
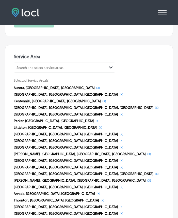
click at [68, 71] on div "Search and select service areas" at bounding box center [60, 67] width 93 height 7
type input "D"
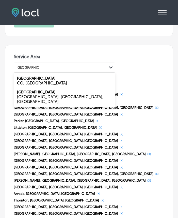
click at [53, 82] on div "Federal Heights CO, USA" at bounding box center [64, 81] width 101 height 14
type input "Federal Heights"
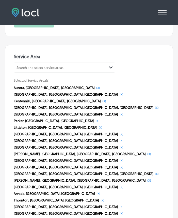
click at [125, 218] on button "(X)" at bounding box center [121, 220] width 7 height 4
click at [118, 212] on button "(X)" at bounding box center [121, 214] width 7 height 4
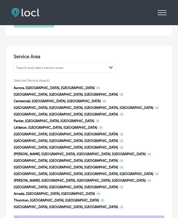
scroll to position [949, 0]
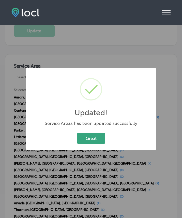
click at [85, 139] on button "Great" at bounding box center [91, 138] width 28 height 10
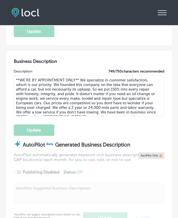
scroll to position [185, 0]
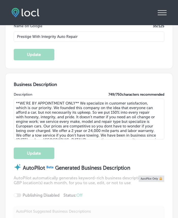
click at [84, 117] on textarea "**WE'RE BY APPOINTMENT ONLY** We specialize in customer satisfaction, which is …" at bounding box center [89, 119] width 151 height 41
paste textarea "Prestige With Integrity Auto Repair in Aurora, CO, specializes in customer-focu…"
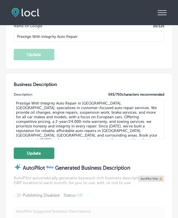
type textarea "Prestige With Integrity Auto Repair in Aurora, CO, specializes in customer-focu…"
click at [42, 155] on button "Update" at bounding box center [34, 153] width 41 height 11
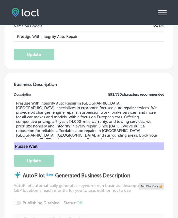
scroll to position [180, 0]
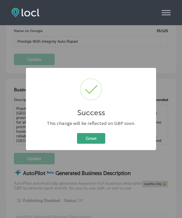
click at [92, 143] on button "Great" at bounding box center [91, 138] width 28 height 10
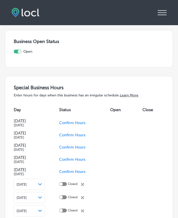
scroll to position [1648, 0]
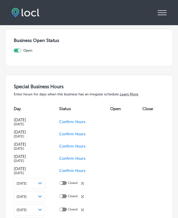
click at [72, 168] on span "Confirm Hours" at bounding box center [72, 170] width 26 height 5
click at [63, 169] on div at bounding box center [61, 170] width 3 height 3
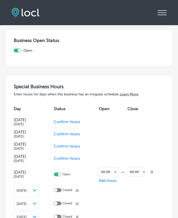
click at [61, 173] on div at bounding box center [59, 174] width 3 height 3
checkbox input "false"
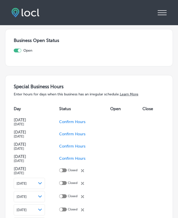
click at [82, 156] on span "Confirm Hours" at bounding box center [72, 158] width 26 height 5
click at [79, 144] on span "Confirm Hours" at bounding box center [72, 146] width 26 height 5
click at [85, 132] on span "Confirm Hours" at bounding box center [72, 134] width 26 height 5
click at [86, 120] on span "Confirm Hours" at bounding box center [72, 122] width 26 height 5
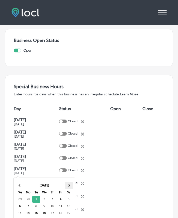
click at [69, 184] on th at bounding box center [69, 185] width 8 height 7
click at [69, 184] on span at bounding box center [68, 185] width 3 height 3
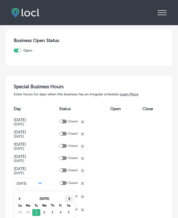
click at [70, 195] on th at bounding box center [69, 198] width 8 height 7
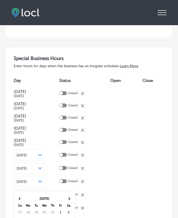
scroll to position [1683, 0]
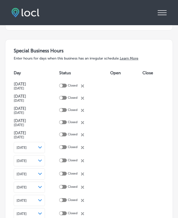
click at [61, 175] on div "Special Business Hours Enter hours for days when this business has an irregular…" at bounding box center [89, 156] width 151 height 216
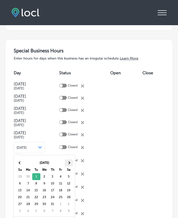
click at [71, 161] on th at bounding box center [69, 162] width 8 height 7
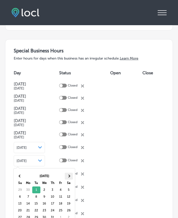
click at [72, 175] on th at bounding box center [69, 176] width 8 height 7
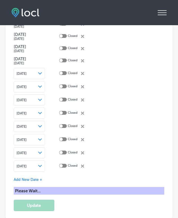
scroll to position [1746, 0]
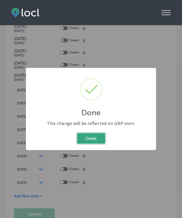
click at [92, 138] on button "Great" at bounding box center [91, 138] width 28 height 10
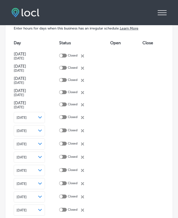
scroll to position [1727, 0]
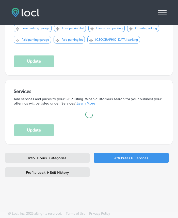
scroll to position [616, 0]
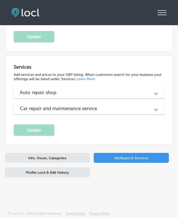
click at [114, 97] on div "Auto repair shop Path Created with Sketch." at bounding box center [89, 92] width 151 height 12
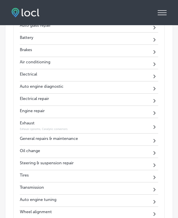
scroll to position [831, 0]
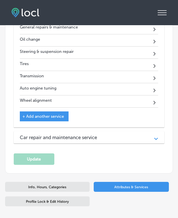
click at [99, 140] on h3 "Car repair and maintenance service" at bounding box center [62, 138] width 85 height 6
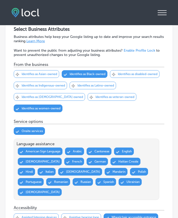
scroll to position [64, 0]
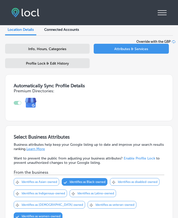
click at [70, 53] on div "Info, Hours, Categories" at bounding box center [47, 49] width 85 height 10
select select "US"
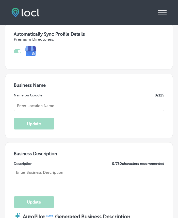
type input "Prestige With Integrity Auto Repair"
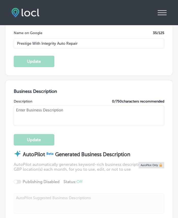
type textarea "Prestige With Integrity Auto Repair in Aurora, CO, specializes in customer-focu…"
checkbox input "true"
type input "+1 720 296 6560"
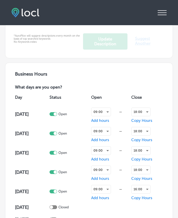
type input "https://www.facebook.com/PrestigeWithIntegrityAutoRepair/"
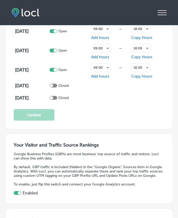
type input "15551 E 6th Ave #40"
type input "Aurora"
type input "80011"
type input "US"
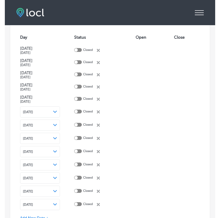
scroll to position [1765, 0]
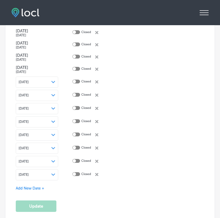
select select "US"
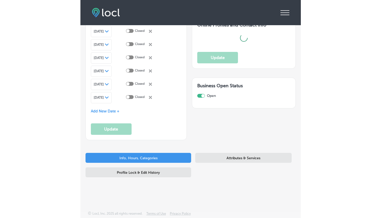
scroll to position [577, 0]
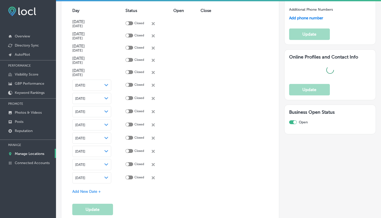
checkbox input "true"
type input "https://www.facebook.com/PrestigeWithIntegrityAutoRepair/"
type input "15551 E 6th Ave #40"
type input "Aurora"
type input "80011"
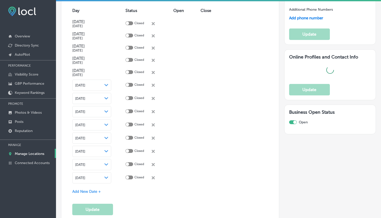
type input "US"
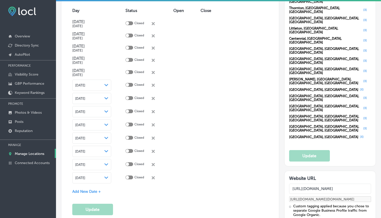
type input "+1 720 296 6560"
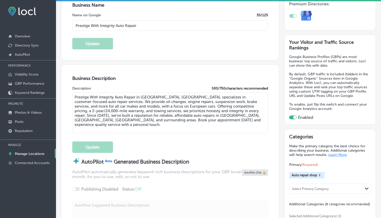
scroll to position [98, 0]
click at [37, 121] on link "Posts" at bounding box center [28, 121] width 56 height 9
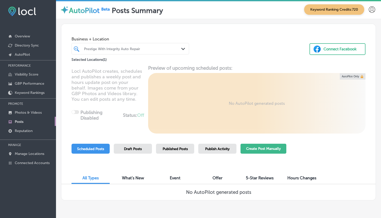
click at [253, 151] on button "Create Post Manually" at bounding box center [263, 149] width 46 height 10
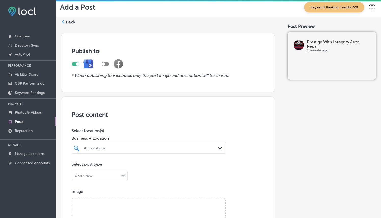
scroll to position [50, 0]
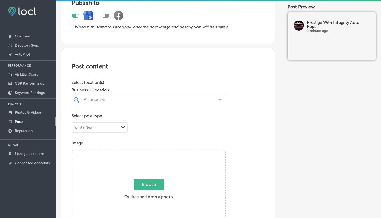
click at [168, 99] on div "All Locations" at bounding box center [151, 99] width 135 height 4
click at [110, 119] on label "Prestige With Integrity Auto Repair" at bounding box center [105, 120] width 45 height 9
type input "Pres"
click at [158, 76] on div "Post content Select location(s) Business + Location option 15551 E 6th Ave #40,…" at bounding box center [168, 209] width 214 height 322
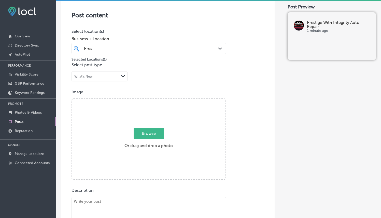
scroll to position [103, 0]
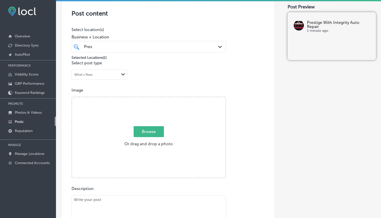
click at [158, 127] on span "Browse" at bounding box center [149, 131] width 30 height 11
click at [158, 99] on input "Browse Or drag and drop a photo" at bounding box center [148, 98] width 153 height 2
type input "C:\fakepath\495647016_1284311860365104_1584766601017397258_n.jpg"
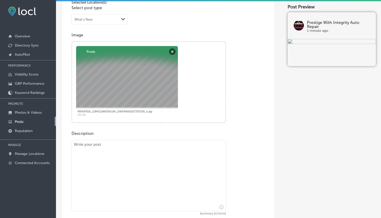
scroll to position [211, 0]
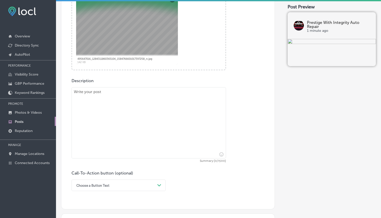
click at [145, 94] on textarea at bounding box center [148, 122] width 154 height 71
paste textarea "Routine oil changes and engine diagnostics are vital for keeping your vehicle i…"
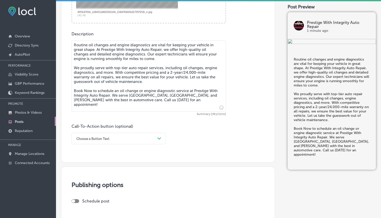
scroll to position [258, 0]
type textarea "Routine oil changes and engine diagnostics are vital for keeping your vehicle i…"
drag, startPoint x: 143, startPoint y: 143, endPoint x: 143, endPoint y: 138, distance: 4.6
click at [143, 143] on div "Choose a Button Text Path Created with Sketch." at bounding box center [118, 137] width 94 height 11
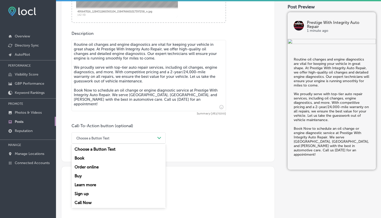
click at [82, 157] on div "Book" at bounding box center [118, 158] width 94 height 9
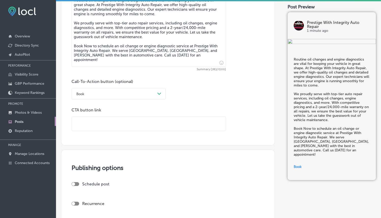
scroll to position [303, 0]
click at [161, 120] on input "text" at bounding box center [149, 124] width 154 height 14
paste input "https://prestigewithintegrityautorepairscheduling.as.me/schedule/49766348"
type input "https://prestigewithintegrityautorepairscheduling.as.me/schedule/49766348"
click at [198, 100] on div "Call-To-Action button (optional) Book Path Created with Sketch. CTA button link…" at bounding box center [167, 105] width 193 height 52
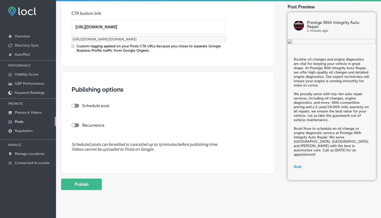
scroll to position [409, 0]
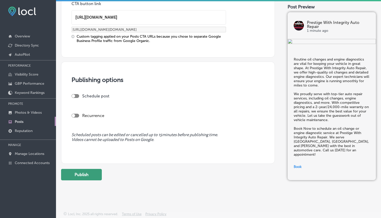
click at [86, 176] on button "Publish" at bounding box center [81, 174] width 41 height 11
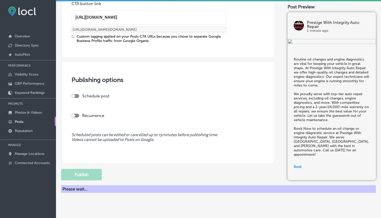
scroll to position [363, 0]
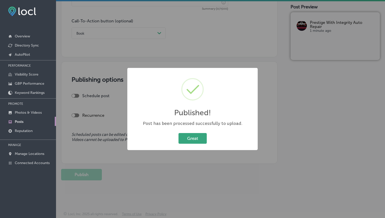
click at [200, 141] on button "Great" at bounding box center [192, 138] width 28 height 10
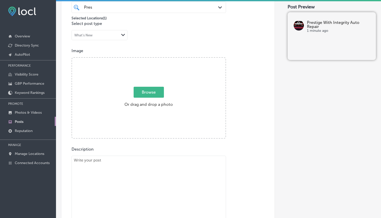
scroll to position [150, 0]
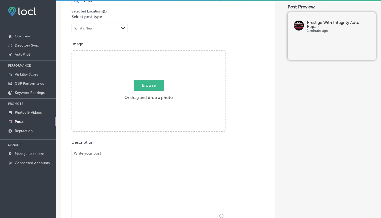
click at [149, 86] on span "Browse" at bounding box center [149, 85] width 30 height 11
click at [149, 52] on input "Browse Or drag and drop a photo" at bounding box center [148, 52] width 153 height 2
type input "C:\fakepath\506653862_3874328346046424_2736617548524302764_n.jpg"
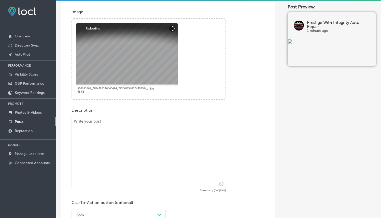
scroll to position [258, 0]
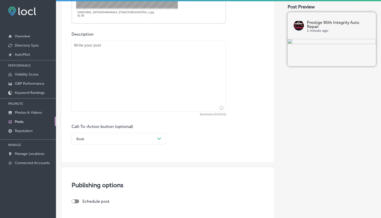
click at [141, 81] on textarea at bounding box center [148, 76] width 154 height 71
paste textarea "At Prestige With Integrity Auto Repair, we provide comprehensive brake services…"
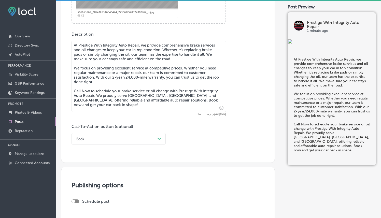
type textarea "At Prestige With Integrity Auto Repair, we provide comprehensive brake services…"
click at [124, 133] on div "Book Path Created with Sketch." at bounding box center [118, 138] width 94 height 11
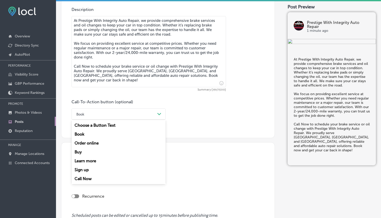
scroll to position [294, 0]
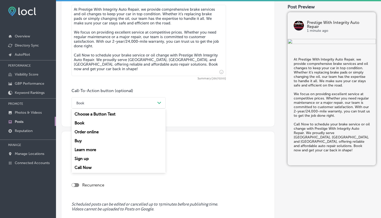
click at [94, 168] on div "Call Now" at bounding box center [118, 167] width 94 height 9
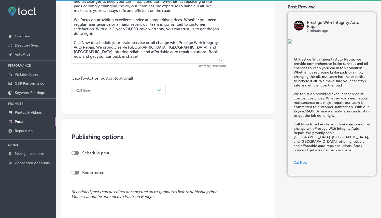
scroll to position [342, 0]
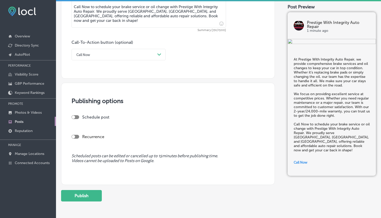
click at [77, 118] on div at bounding box center [75, 117] width 8 height 4
checkbox input "true"
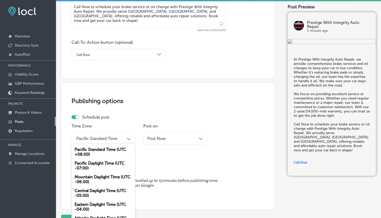
click at [118, 139] on div "Pacific Standard Time Path Created with Sketch." at bounding box center [103, 138] width 64 height 11
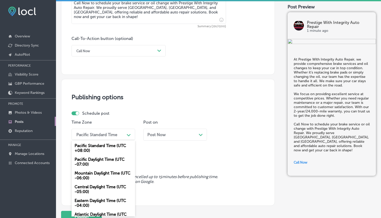
click at [97, 172] on div "Mountain Daylight Time (UTC -06:00)" at bounding box center [103, 176] width 64 height 14
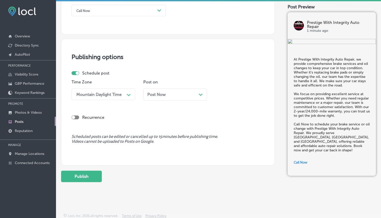
scroll to position [388, 0]
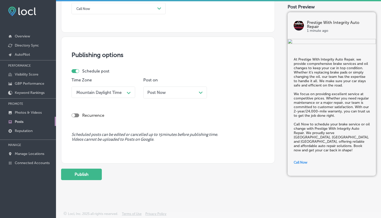
click at [188, 92] on div "Post Now Path Created with Sketch." at bounding box center [174, 92] width 55 height 5
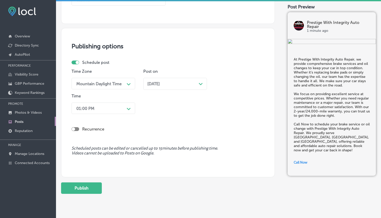
scroll to position [398, 0]
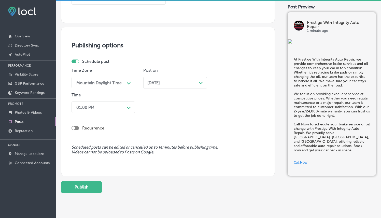
click at [120, 110] on div "01:00 PM" at bounding box center [99, 107] width 51 height 9
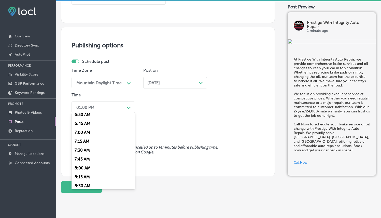
scroll to position [236, 0]
click at [85, 132] on div "7:00 AM" at bounding box center [103, 131] width 64 height 9
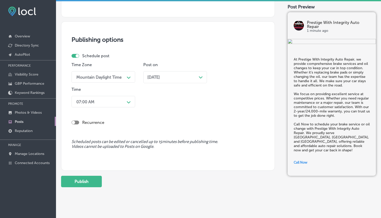
scroll to position [410, 0]
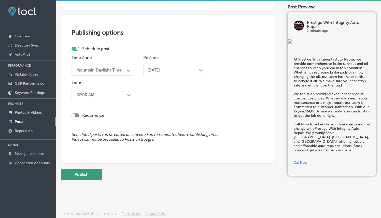
click at [82, 175] on button "Publish" at bounding box center [81, 174] width 41 height 11
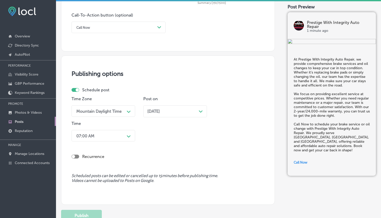
scroll to position [369, 0]
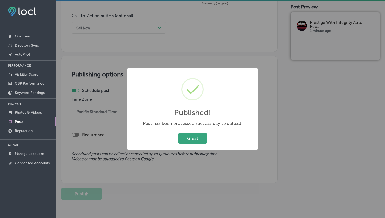
click at [190, 136] on button "Great" at bounding box center [192, 138] width 28 height 10
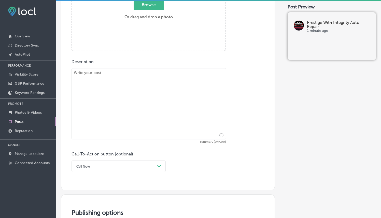
scroll to position [186, 0]
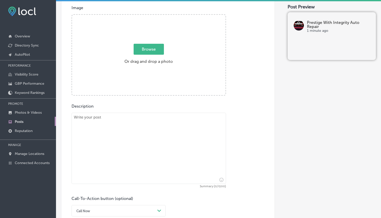
click at [158, 54] on label "Browse Or drag and drop a photo" at bounding box center [148, 55] width 52 height 22
click at [158, 16] on input "Browse Or drag and drop a photo" at bounding box center [148, 16] width 153 height 2
type input "C:\fakepath\508388244_3874328252713100_7905622219467350072_n.jpg"
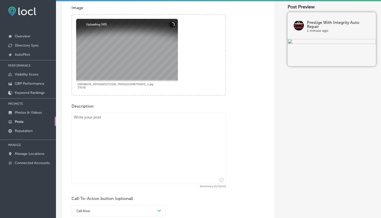
click at [139, 124] on textarea at bounding box center [148, 148] width 154 height 71
paste textarea "When your car's engine or air conditioning system needs attention, Prestige Wit…"
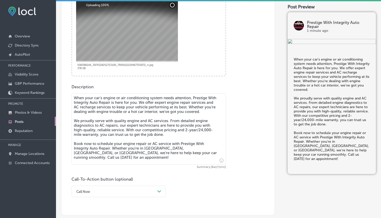
scroll to position [234, 0]
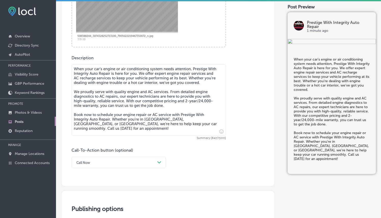
type textarea "When your car's engine or air conditioning system needs attention, Prestige Wit…"
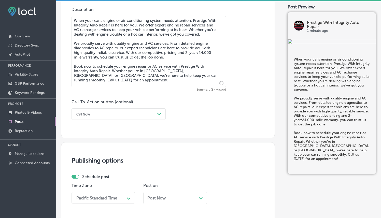
click at [153, 117] on div "Call Now" at bounding box center [114, 114] width 81 height 8
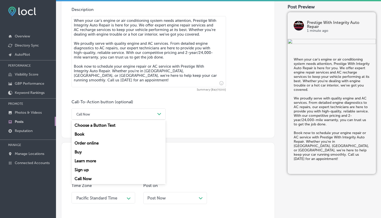
click at [84, 134] on div "Book" at bounding box center [118, 134] width 94 height 9
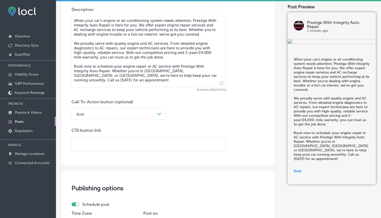
click at [90, 142] on input "text" at bounding box center [149, 144] width 154 height 14
paste input "https://prestigewithintegrityautorepairscheduling.as.me/schedule/49766348"
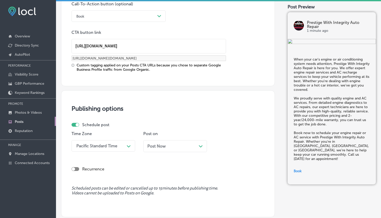
type input "https://prestigewithintegrityautorepairscheduling.as.me/schedule/49766348"
click at [234, 121] on div "Publishing options Schedule post Time Zone Pacific Standard Time Path Created w…" at bounding box center [168, 153] width 214 height 127
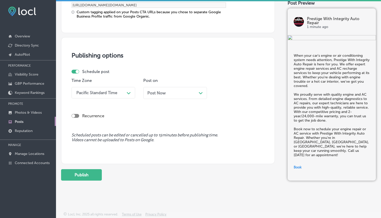
scroll to position [434, 0]
click at [119, 93] on div "Pacific Standard Time" at bounding box center [99, 92] width 51 height 9
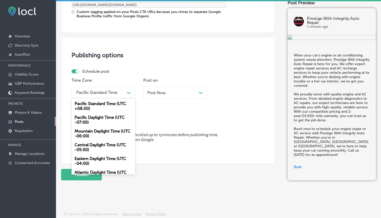
click at [103, 135] on div "Mountain Daylight Time (UTC -06:00)" at bounding box center [103, 134] width 64 height 14
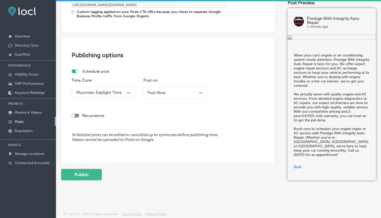
click at [155, 94] on span "Post Now" at bounding box center [156, 92] width 18 height 5
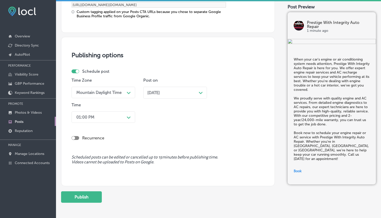
click at [119, 113] on div "01:00 PM" at bounding box center [99, 117] width 51 height 9
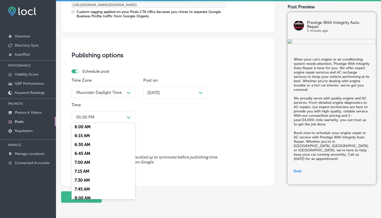
scroll to position [216, 0]
click at [83, 161] on div "7:00 AM" at bounding box center [103, 161] width 64 height 9
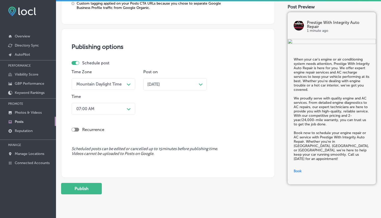
scroll to position [456, 0]
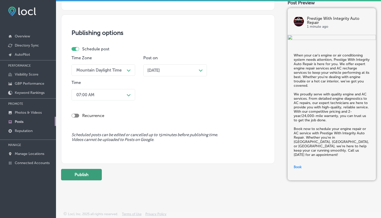
click at [88, 175] on button "Publish" at bounding box center [81, 174] width 41 height 11
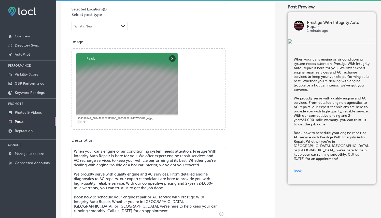
scroll to position [147, 0]
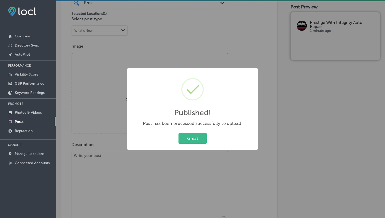
click at [194, 131] on div "Published! × Post has been processed successfully to upload. Great Cancel" at bounding box center [192, 109] width 130 height 82
click at [191, 137] on button "Great" at bounding box center [192, 138] width 28 height 10
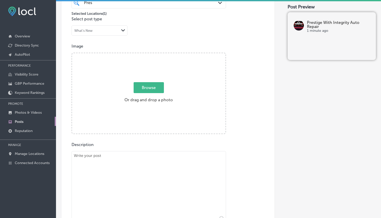
click at [150, 92] on span "Browse" at bounding box center [149, 87] width 30 height 11
click at [150, 55] on input "Browse Or drag and drop a photo" at bounding box center [148, 54] width 153 height 2
type input "C:\fakepath\508331300_3874327186046540_7071515013371130537_n.jpg"
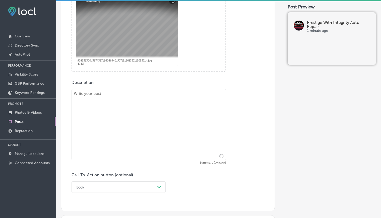
scroll to position [226, 0]
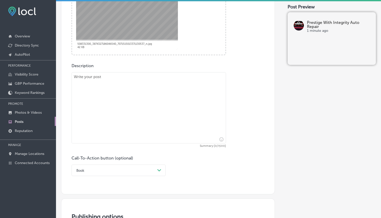
click at [161, 100] on textarea at bounding box center [148, 107] width 154 height 71
paste textarea "At Prestige With Integrity Auto Repair, we specialize in suspension and brake s…"
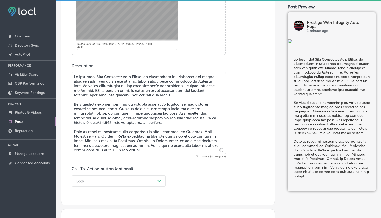
type textarea "At Prestige With Integrity Auto Repair, we specialize in suspension and brake s…"
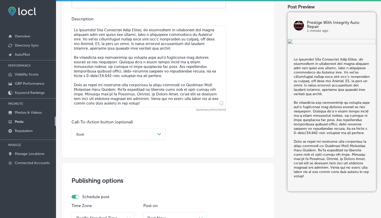
scroll to position [372, 0]
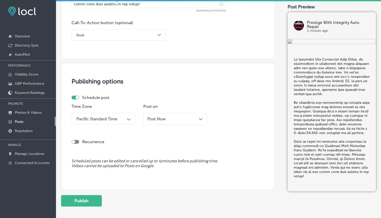
drag, startPoint x: 163, startPoint y: 36, endPoint x: 161, endPoint y: 40, distance: 4.4
click at [163, 36] on div "Path Created with Sketch." at bounding box center [159, 35] width 8 height 8
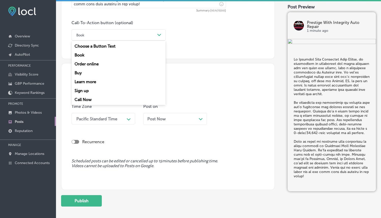
click at [85, 101] on div "Call Now" at bounding box center [118, 99] width 94 height 9
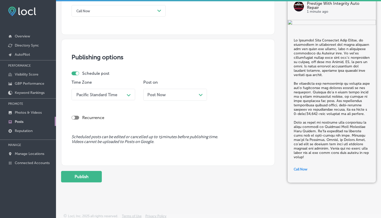
scroll to position [399, 0]
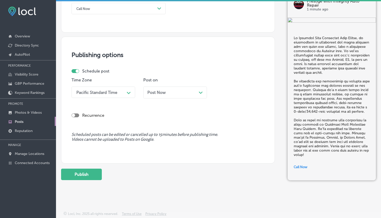
click at [129, 94] on div "Path Created with Sketch." at bounding box center [129, 92] width 4 height 4
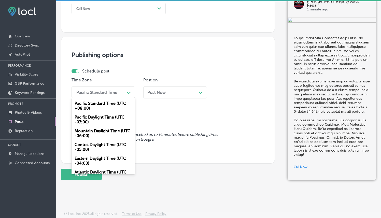
click at [108, 132] on div "Mountain Daylight Time (UTC -06:00)" at bounding box center [103, 133] width 64 height 14
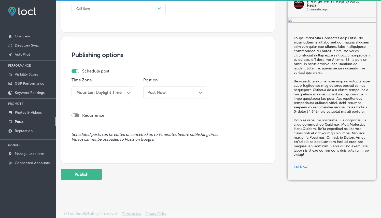
click at [159, 90] on span "Post Now" at bounding box center [156, 92] width 18 height 5
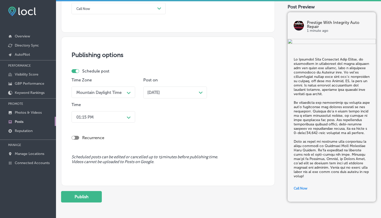
click at [122, 120] on div "01:15 PM" at bounding box center [99, 116] width 51 height 9
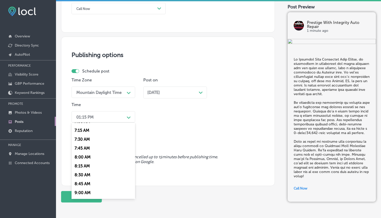
scroll to position [249, 0]
click at [87, 130] on div "7:00 AM" at bounding box center [103, 128] width 64 height 9
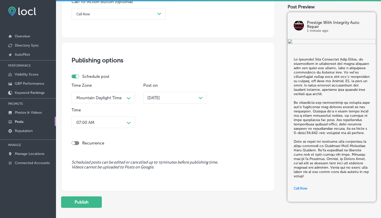
scroll to position [421, 0]
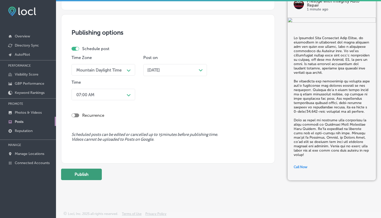
click at [95, 170] on button "Publish" at bounding box center [81, 174] width 41 height 11
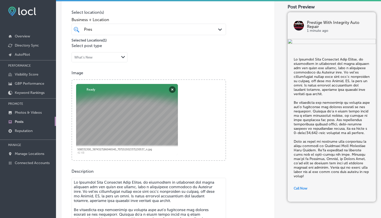
scroll to position [120, 0]
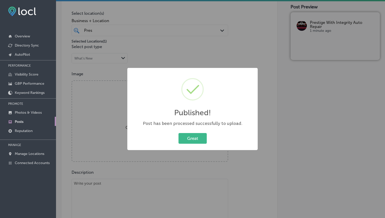
drag, startPoint x: 198, startPoint y: 133, endPoint x: 202, endPoint y: 124, distance: 9.2
click at [198, 133] on div "Great Cancel" at bounding box center [192, 138] width 120 height 13
click at [180, 148] on div "Published! × Post has been processed successfully to upload. Great Cancel" at bounding box center [192, 109] width 130 height 82
click at [191, 138] on button "Great" at bounding box center [192, 138] width 28 height 10
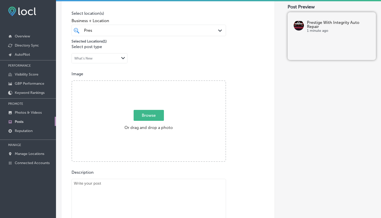
click at [139, 118] on span "Browse" at bounding box center [149, 115] width 30 height 11
click at [139, 82] on input "Browse Or drag and drop a photo" at bounding box center [148, 82] width 153 height 2
type input "C:\fakepath\508194423_3874423132703612_4974128614271739617_n.jpg"
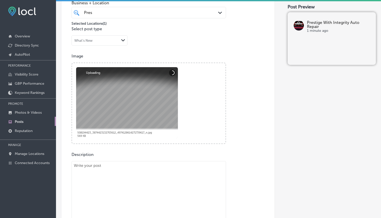
scroll to position [166, 0]
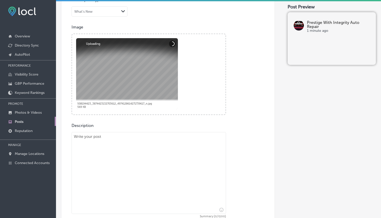
click at [130, 143] on textarea at bounding box center [148, 173] width 154 height 82
paste textarea "At Prestige With Integrity Auto Repair, we offer comprehensive engine repair se…"
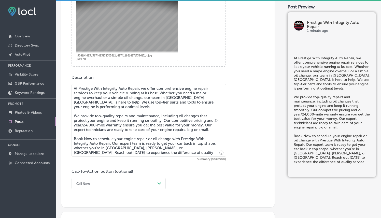
scroll to position [275, 0]
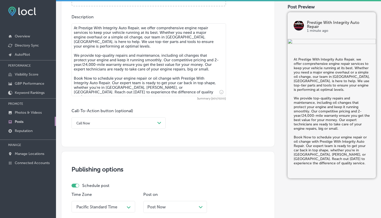
type textarea "At Prestige With Integrity Auto Repair, we offer comprehensive engine repair se…"
click at [146, 125] on div "Call Now" at bounding box center [114, 123] width 81 height 8
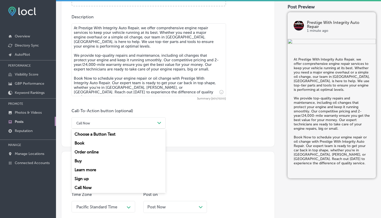
click at [80, 144] on div "Book" at bounding box center [118, 143] width 94 height 9
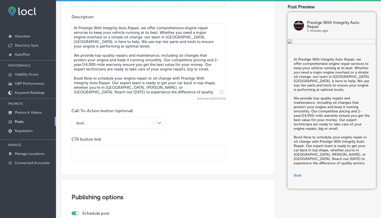
click at [112, 151] on input "text" at bounding box center [149, 153] width 154 height 14
paste input "https://prestigewithintegrityautorepairscheduling.as.me/schedule/49766348"
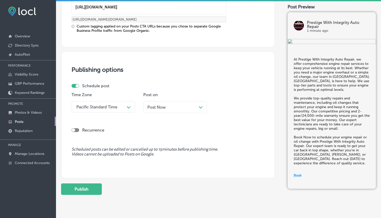
scroll to position [424, 0]
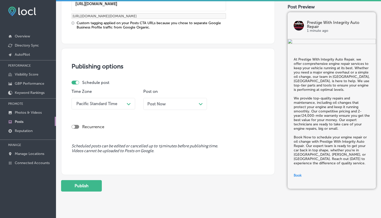
type input "https://prestigewithintegrityautorepairscheduling.as.me/schedule/49766348"
click at [129, 107] on div "Path Created with Sketch." at bounding box center [129, 103] width 8 height 9
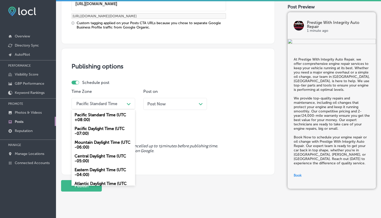
click at [108, 141] on div "Mountain Daylight Time (UTC -06:00)" at bounding box center [103, 145] width 64 height 14
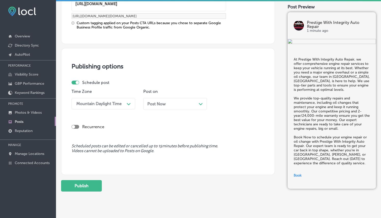
click at [170, 104] on div "Post Now Path Created with Sketch." at bounding box center [174, 103] width 55 height 5
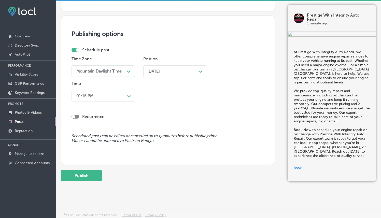
scroll to position [458, 0]
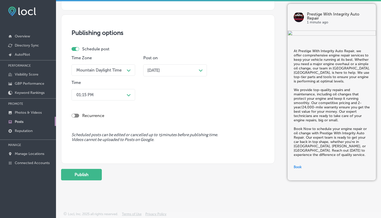
click at [127, 96] on div "Path Created with Sketch." at bounding box center [129, 95] width 4 height 4
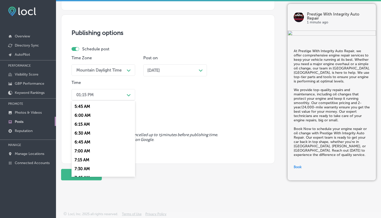
scroll to position [205, 0]
click at [83, 150] on div "7:00 AM" at bounding box center [103, 150] width 64 height 9
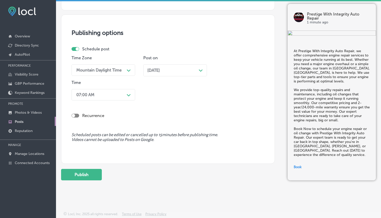
scroll to position [0, 0]
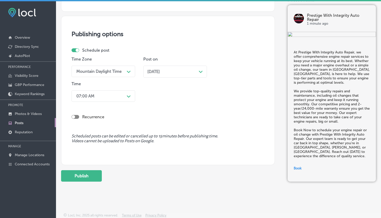
click at [226, 62] on div "Time Zone Mountain Daylight Time Path Created with Sketch. Post on Sep 08, 2025…" at bounding box center [165, 80] width 189 height 47
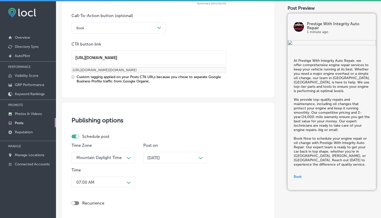
scroll to position [458, 0]
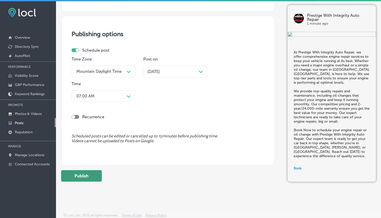
click at [98, 172] on button "Publish" at bounding box center [81, 175] width 41 height 11
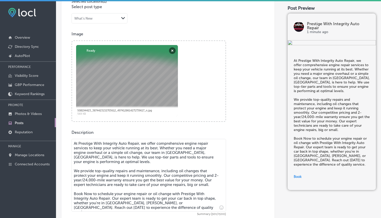
scroll to position [124, 0]
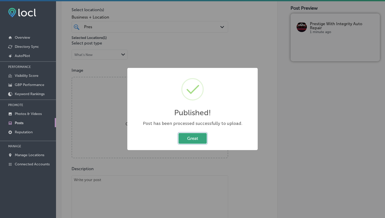
click at [187, 138] on button "Great" at bounding box center [192, 138] width 28 height 10
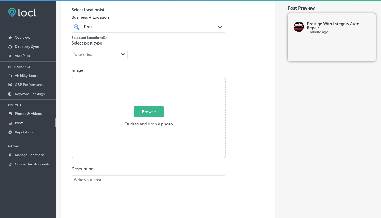
click at [153, 116] on span "Browse" at bounding box center [149, 111] width 30 height 11
click at [153, 79] on input "Browse Or drag and drop a photo" at bounding box center [148, 78] width 153 height 2
type input "C:\fakepath\508339107_3874328059379786_5147847001521070491_n.jpg"
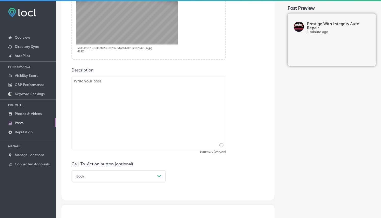
scroll to position [228, 0]
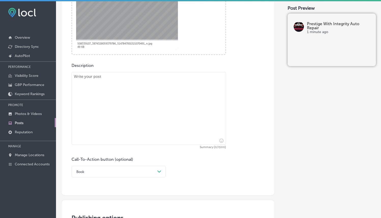
click at [132, 79] on textarea at bounding box center [148, 108] width 154 height 73
paste textarea "Stay cool with Prestige With Integrity Auto Repair's reliable AC repair service…"
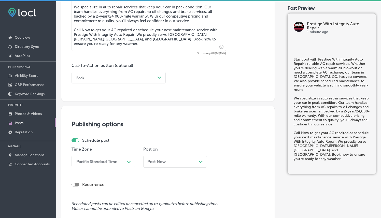
scroll to position [321, 0]
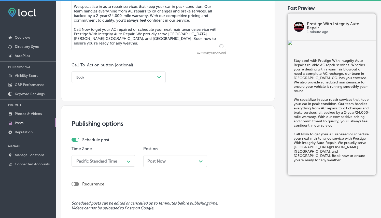
click at [146, 44] on textarea "Stay cool with Prestige With Integrity Auto Repair's reliable AC repair service…" at bounding box center [148, 14] width 154 height 71
type textarea "Stay cool with Prestige With Integrity Auto Repair's reliable AC repair service…"
click at [137, 82] on div "Book Path Created with Sketch." at bounding box center [118, 76] width 94 height 11
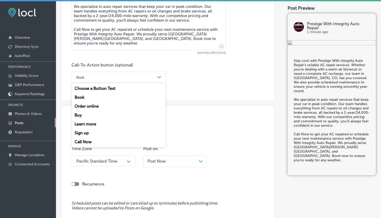
click at [85, 139] on div "Call Now" at bounding box center [118, 141] width 94 height 9
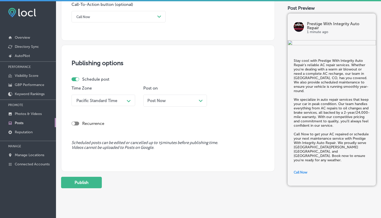
scroll to position [388, 0]
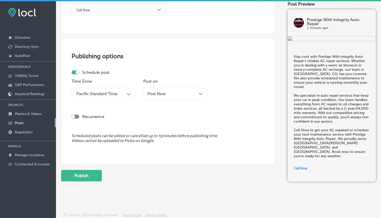
click at [120, 93] on div "Pacific Standard Time" at bounding box center [99, 93] width 51 height 9
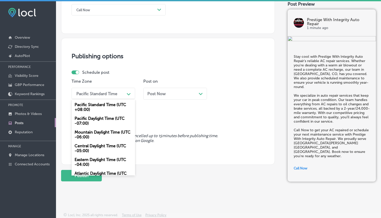
click at [100, 133] on div "Mountain Daylight Time (UTC -06:00)" at bounding box center [103, 135] width 64 height 14
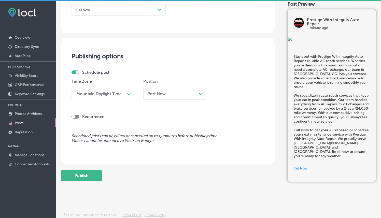
click at [162, 92] on span "Post Now" at bounding box center [156, 93] width 18 height 5
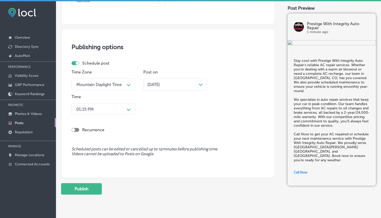
scroll to position [398, 0]
click at [114, 108] on div "01:15 PM" at bounding box center [99, 108] width 51 height 9
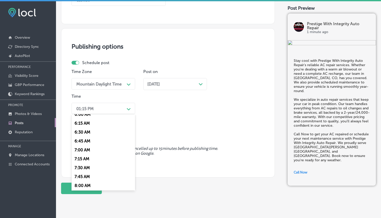
scroll to position [220, 0]
click at [91, 149] on div "7:00 AM" at bounding box center [103, 149] width 64 height 9
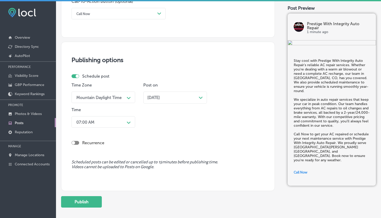
scroll to position [410, 0]
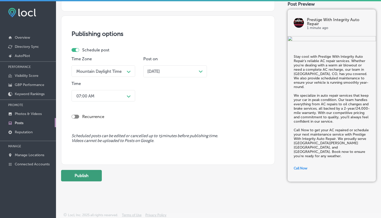
click at [96, 172] on button "Publish" at bounding box center [81, 175] width 41 height 11
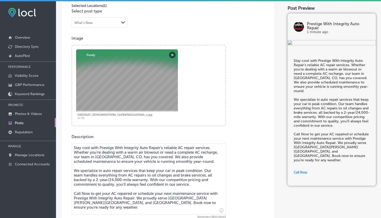
scroll to position [155, 0]
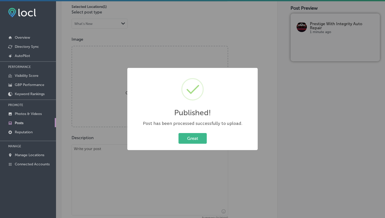
click at [189, 133] on div "Great Cancel" at bounding box center [192, 138] width 120 height 13
click at [202, 138] on button "Great" at bounding box center [192, 138] width 28 height 10
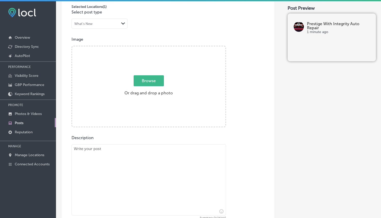
click at [155, 80] on span "Browse" at bounding box center [149, 80] width 30 height 11
click at [155, 48] on input "Browse Or drag and drop a photo" at bounding box center [148, 47] width 153 height 2
type input "C:\fakepath\508678735_3874328156046443_386086477071348090_n.jpg"
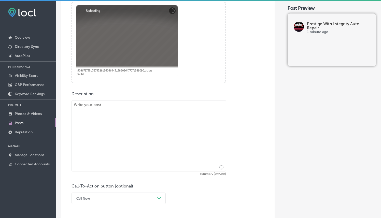
scroll to position [200, 0]
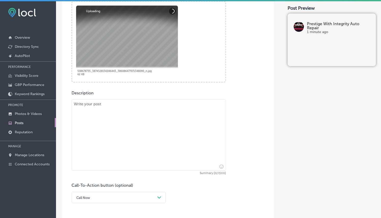
click at [146, 98] on div "Description Summary (0/1500) Call-To-Action button (optional) Call Now Path Cre…" at bounding box center [167, 147] width 193 height 113
click at [137, 108] on textarea at bounding box center [148, 134] width 154 height 71
paste textarea "At Prestige With Integrity Auto Repair, we offer professional brake repairs to …"
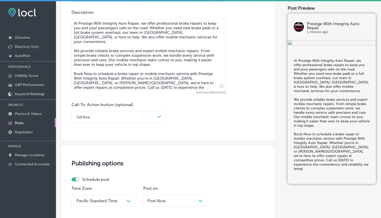
scroll to position [300, 0]
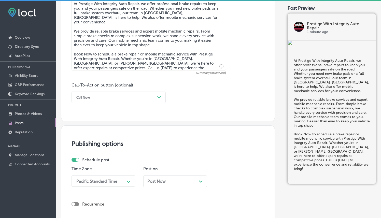
type textarea "At Prestige With Integrity Auto Repair, we offer professional brake repairs to …"
click at [148, 94] on div "Call Now" at bounding box center [114, 97] width 81 height 8
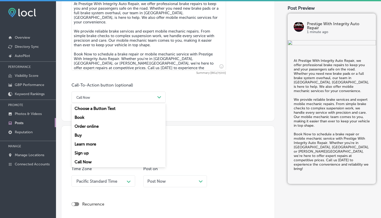
click at [79, 113] on div "Book" at bounding box center [118, 117] width 94 height 9
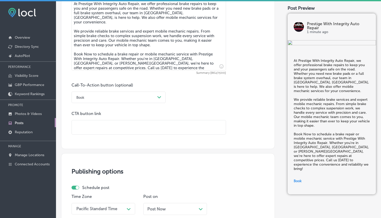
click at [154, 126] on input "text" at bounding box center [149, 127] width 154 height 14
paste input "https://prestigewithintegrityautorepairscheduling.as.me/schedule/49766348"
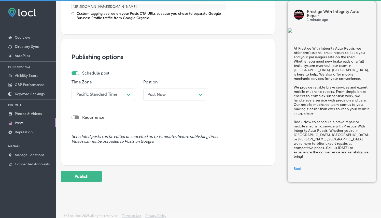
scroll to position [434, 0]
type input "https://prestigewithintegrityautorepairscheduling.as.me/schedule/49766348"
click at [106, 94] on div "Pacific Standard Time" at bounding box center [96, 93] width 41 height 5
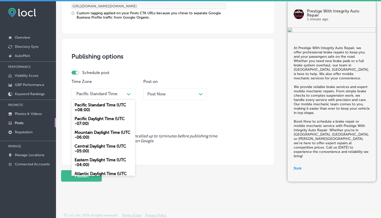
click at [88, 132] on div "Mountain Daylight Time (UTC -06:00)" at bounding box center [103, 135] width 64 height 14
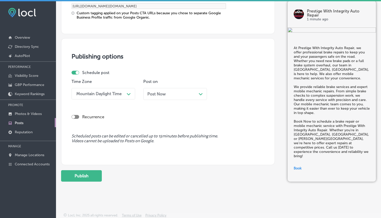
click at [177, 89] on div "Post Now Path Created with Sketch." at bounding box center [175, 94] width 64 height 12
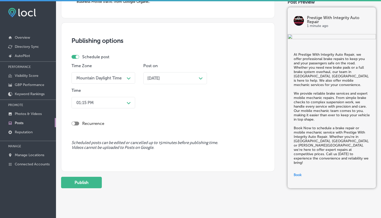
scroll to position [456, 0]
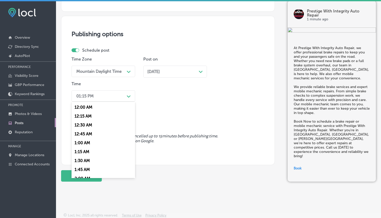
click at [125, 94] on div "Path Created with Sketch." at bounding box center [129, 96] width 8 height 8
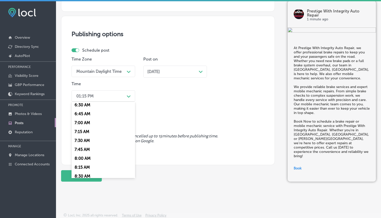
click at [90, 121] on div "7:00 AM" at bounding box center [103, 122] width 64 height 9
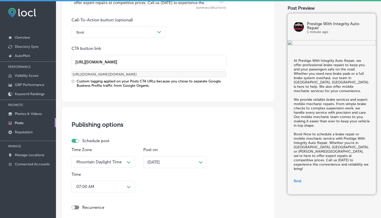
scroll to position [456, 0]
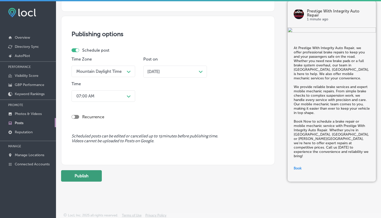
click at [78, 178] on button "Publish" at bounding box center [81, 175] width 41 height 11
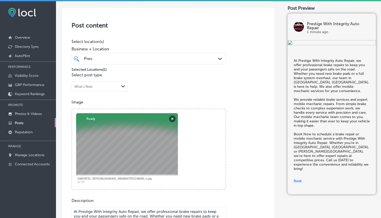
scroll to position [89, 0]
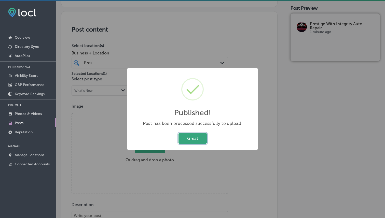
click at [196, 141] on button "Great" at bounding box center [192, 138] width 28 height 10
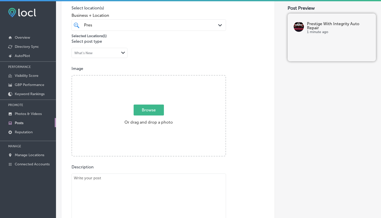
scroll to position [194, 0]
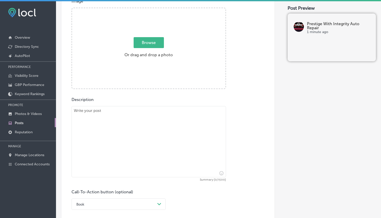
click at [142, 43] on span "Browse" at bounding box center [149, 42] width 30 height 11
click at [142, 10] on input "Browse Or drag and drop a photo" at bounding box center [148, 9] width 153 height 2
type input "C:\fakepath\508309019_3874327949379797_3649691720883390325_n.jpg"
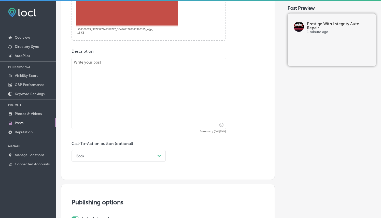
scroll to position [190, 0]
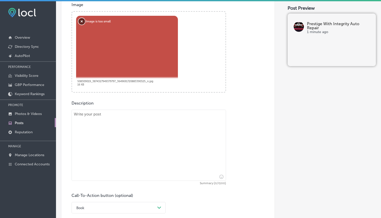
click at [81, 21] on button "Remove" at bounding box center [81, 21] width 7 height 7
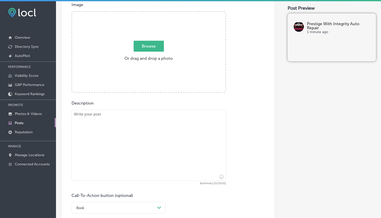
click at [146, 43] on span "Browse" at bounding box center [149, 46] width 30 height 11
click at [146, 13] on input "Browse Or drag and drop a photo" at bounding box center [148, 13] width 153 height 2
type input "C:\fakepath\508309019_3874327949379797_3649691720883390325_n.jpg"
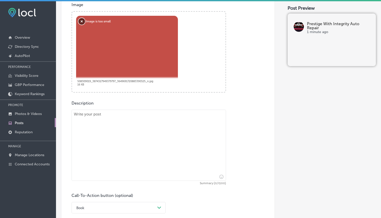
click at [80, 21] on button "Remove" at bounding box center [81, 21] width 7 height 7
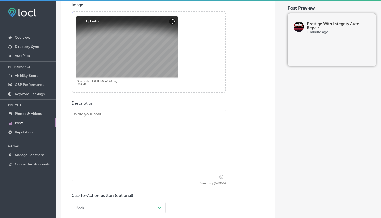
click at [146, 136] on textarea at bounding box center [148, 145] width 154 height 71
paste textarea "If you're experiencing issues with your suspension, Prestige With Integrity Aut…"
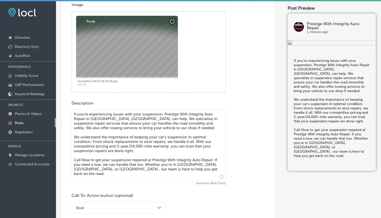
type textarea "If you're experiencing issues with your suspension, Prestige With Integrity Aut…"
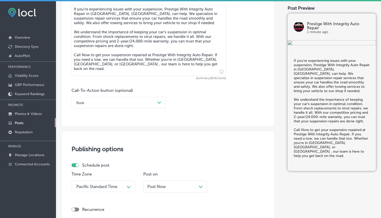
scroll to position [299, 0]
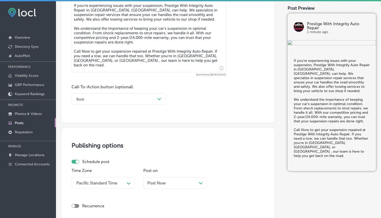
click at [155, 101] on div "Book" at bounding box center [114, 99] width 81 height 8
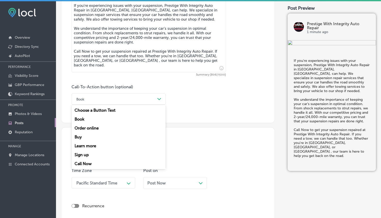
click at [80, 166] on div "Call Now" at bounding box center [118, 163] width 94 height 9
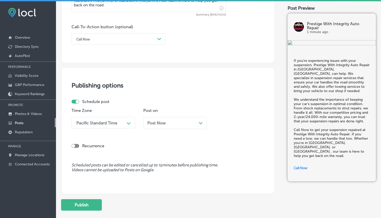
scroll to position [360, 0]
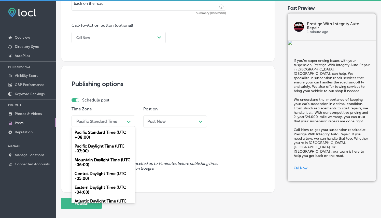
click at [123, 121] on div "Pacific Standard Time" at bounding box center [99, 121] width 51 height 9
click at [98, 160] on div "Mountain Daylight Time (UTC -06:00)" at bounding box center [103, 162] width 64 height 14
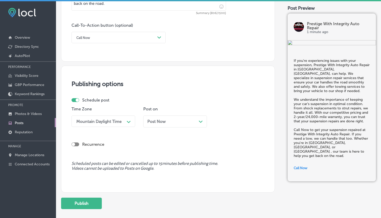
click at [158, 121] on span "Post Now" at bounding box center [156, 121] width 18 height 5
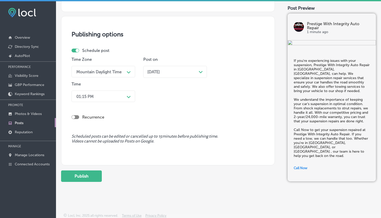
scroll to position [410, 0]
click at [106, 98] on div "01:15 PM" at bounding box center [99, 95] width 51 height 9
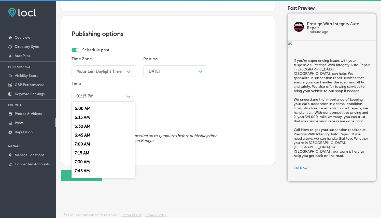
scroll to position [212, 0]
click at [85, 141] on div "7:00 AM" at bounding box center [103, 144] width 64 height 9
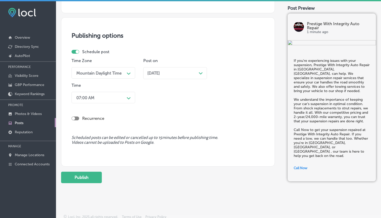
scroll to position [410, 0]
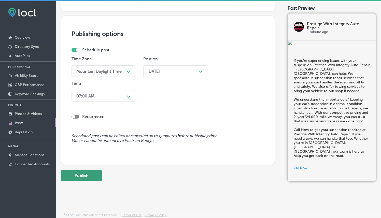
click at [88, 172] on button "Publish" at bounding box center [81, 175] width 41 height 11
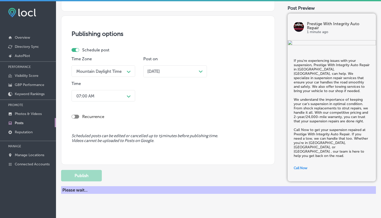
scroll to position [388, 0]
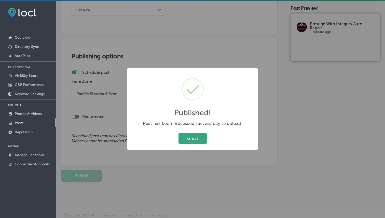
click at [200, 143] on button "Great" at bounding box center [192, 138] width 28 height 10
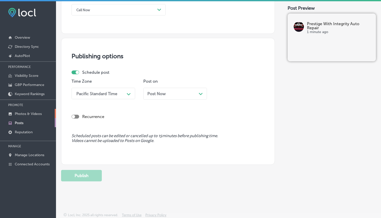
click at [23, 112] on p "Photos & Videos" at bounding box center [28, 114] width 27 height 4
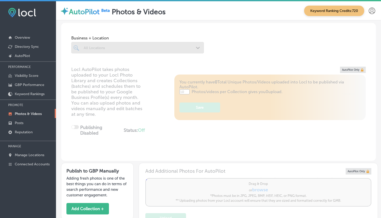
type input "5"
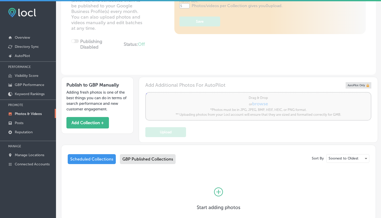
scroll to position [119, 0]
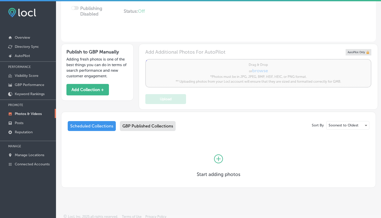
click at [220, 156] on icon at bounding box center [218, 158] width 9 height 9
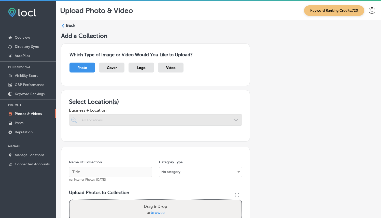
scroll to position [99, 0]
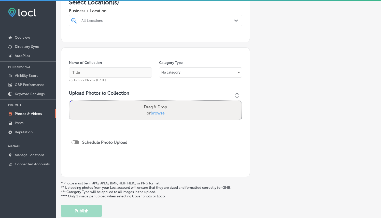
click at [142, 19] on div "All Locations" at bounding box center [157, 20] width 153 height 4
click at [76, 39] on input "checkbox" at bounding box center [75, 40] width 6 height 6
type input "Presti"
click at [275, 45] on div "Add a Collection Which Type of Image or Video Would You Like to Upload? Photo C…" at bounding box center [218, 75] width 315 height 284
click at [31, 93] on p "Keyword Rankings" at bounding box center [30, 94] width 30 height 4
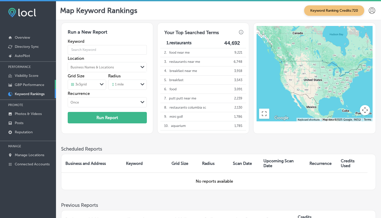
click at [20, 85] on p "GBP Performance" at bounding box center [30, 85] width 30 height 4
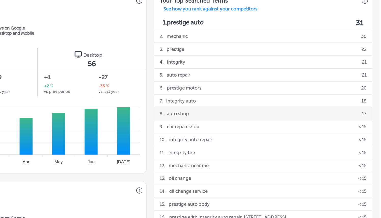
scroll to position [169, 0]
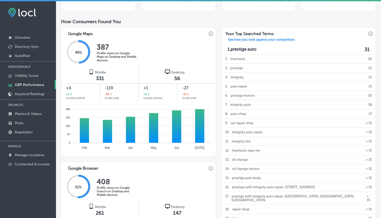
click at [32, 107] on p "PROMOTE" at bounding box center [28, 105] width 56 height 8
click at [30, 111] on link "Photos & Videos" at bounding box center [28, 113] width 56 height 9
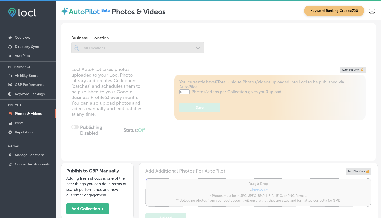
type input "5"
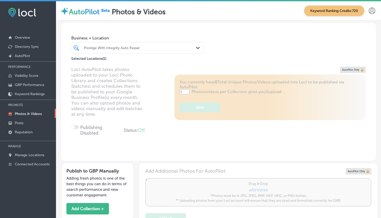
click at [127, 49] on div "Prestige With Integrity Auto Repair" at bounding box center [140, 48] width 113 height 4
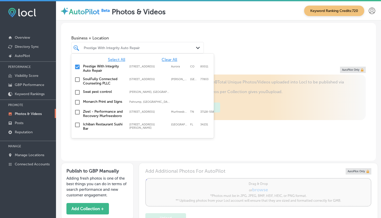
click at [232, 45] on div "Business + Location option focused, 1 of 122. 122 results available. Use Up and…" at bounding box center [218, 42] width 315 height 39
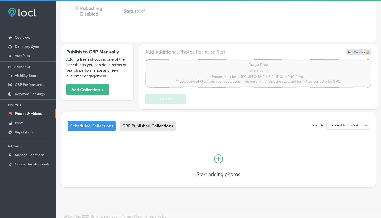
scroll to position [1, 0]
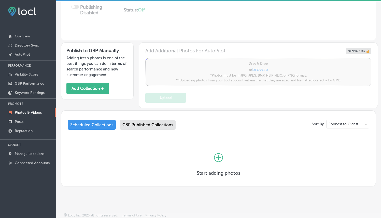
click at [214, 153] on icon at bounding box center [218, 157] width 9 height 9
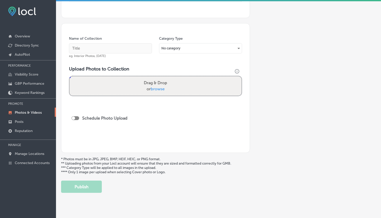
scroll to position [129, 0]
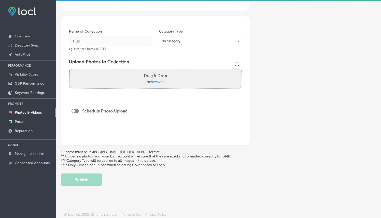
click at [77, 110] on div at bounding box center [75, 111] width 8 height 4
checkbox input "true"
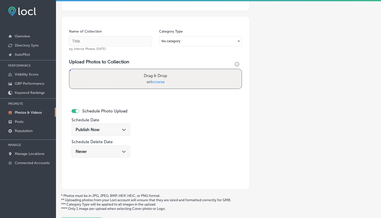
click at [96, 128] on span "Publish Now" at bounding box center [88, 129] width 24 height 5
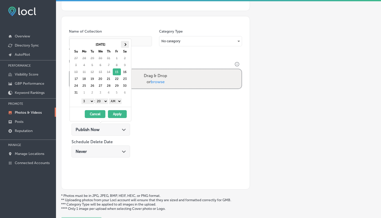
click at [122, 45] on th at bounding box center [125, 44] width 8 height 7
click at [189, 57] on div "Name of Collection eg. Interior Photos, March 2020 Category Type No category Up…" at bounding box center [155, 102] width 189 height 173
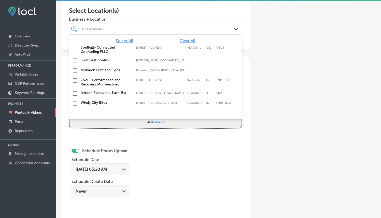
click at [126, 29] on div "All Locations" at bounding box center [157, 29] width 153 height 4
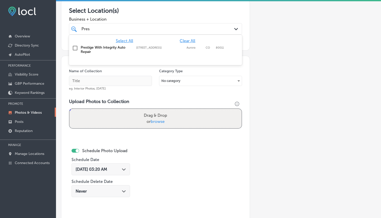
click at [101, 53] on label "Prestige With Integrity Auto Repair" at bounding box center [106, 49] width 50 height 9
type input "Pres"
click at [129, 21] on span "Business + Location" at bounding box center [155, 19] width 173 height 5
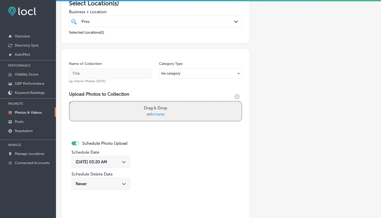
scroll to position [98, 0]
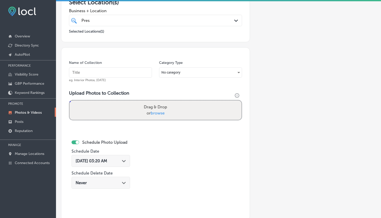
click at [117, 73] on input "text" at bounding box center [110, 72] width 83 height 10
paste input "Prestige with Integrity Auto Repair"
type input "Prestige with Integrity Auto Repair"
click at [157, 113] on span "browse" at bounding box center [158, 113] width 14 height 5
click at [157, 102] on input "Drag & Drop or browse" at bounding box center [155, 101] width 172 height 2
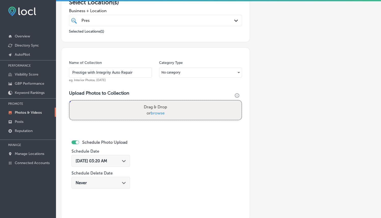
type input "C:\fakepath\Prestige-with-Integrity-Auto-Repair1.png"
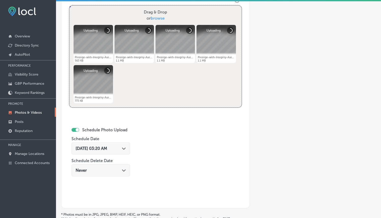
scroll to position [193, 0]
click at [125, 146] on div "Path Created with Sketch." at bounding box center [124, 148] width 4 height 4
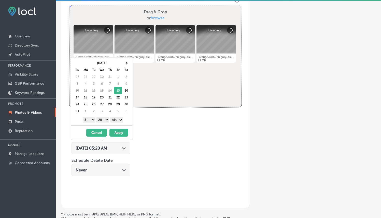
click at [97, 131] on button "Cancel" at bounding box center [96, 133] width 21 height 8
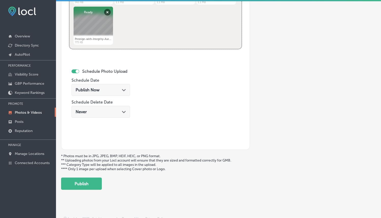
scroll to position [252, 0]
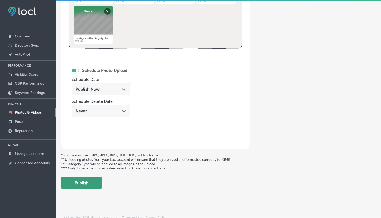
click at [91, 185] on button "Publish" at bounding box center [81, 183] width 41 height 12
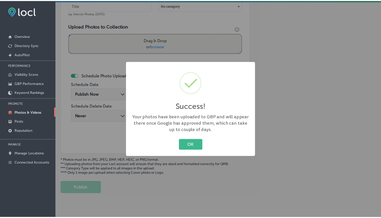
scroll to position [164, 0]
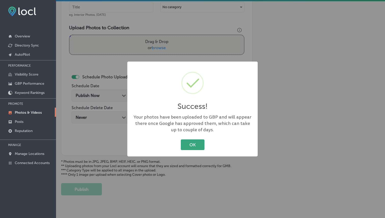
click at [200, 150] on button "OK" at bounding box center [193, 144] width 24 height 10
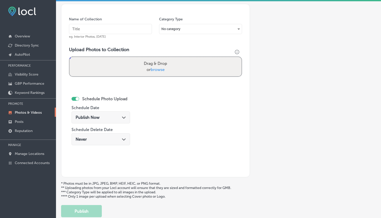
scroll to position [116, 0]
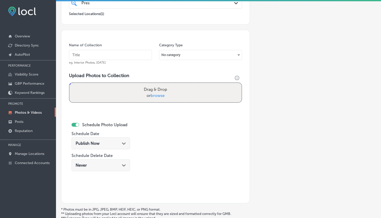
click at [126, 56] on input "text" at bounding box center [110, 55] width 83 height 10
paste input "Prestige with Integrity Auto Repair"
type input "Prestige with Integrity Auto Repair"
click at [101, 53] on input "text" at bounding box center [110, 55] width 83 height 10
type input "u"
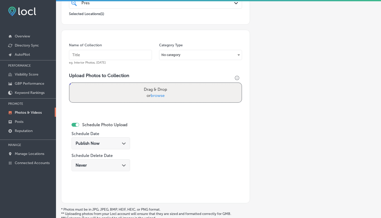
type input "u"
type input "Auto Repair Shop"
click at [158, 92] on label "Drag & Drop or browse" at bounding box center [155, 92] width 27 height 16
click at [158, 84] on input "Drag & Drop or browse" at bounding box center [155, 84] width 172 height 2
type input "C:\fakepath\Prestige-with-Integrity-Auto-Repair6.png"
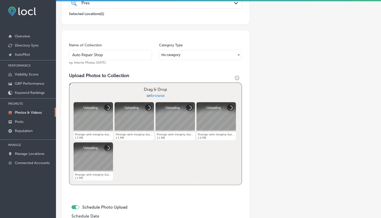
scroll to position [224, 0]
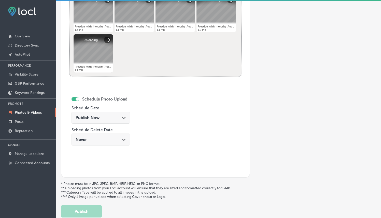
click at [127, 117] on div "Publish Now Path Created with Sketch." at bounding box center [100, 118] width 59 height 12
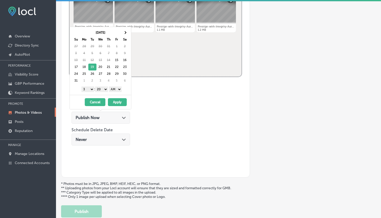
click at [88, 87] on select "1 2 3 4 5 6 7 8 9 10 11 12" at bounding box center [87, 89] width 13 height 6
click at [116, 101] on button "Apply" at bounding box center [117, 102] width 19 height 8
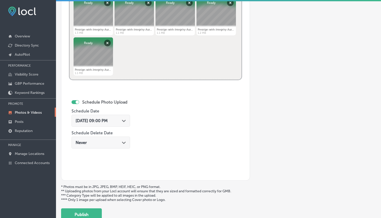
scroll to position [256, 0]
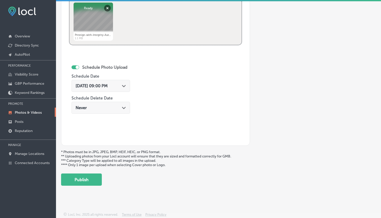
click at [126, 85] on icon "Path Created with Sketch." at bounding box center [124, 86] width 4 height 2
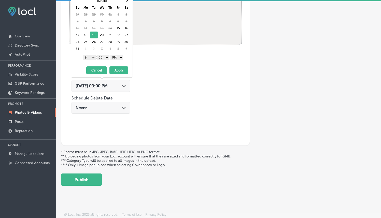
click at [115, 66] on div "08/19/2025 - 08/19/2025 Cancel Apply" at bounding box center [101, 70] width 61 height 14
click at [122, 68] on button "Apply" at bounding box center [118, 70] width 19 height 8
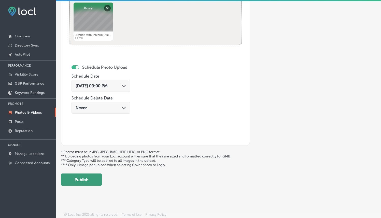
click at [88, 174] on button "Publish" at bounding box center [81, 179] width 41 height 12
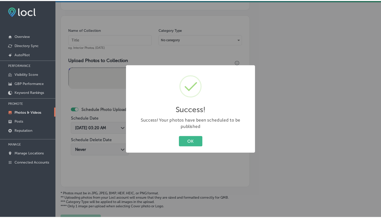
scroll to position [122, 0]
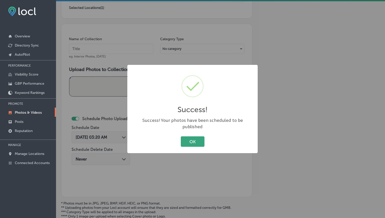
click at [182, 136] on button "OK" at bounding box center [193, 141] width 24 height 10
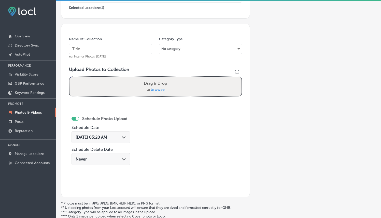
click at [107, 49] on input "text" at bounding box center [110, 49] width 83 height 10
paste input "auto repair shop"
type input "auto repair shop"
click at [119, 47] on input "auto repair shop" at bounding box center [110, 49] width 83 height 10
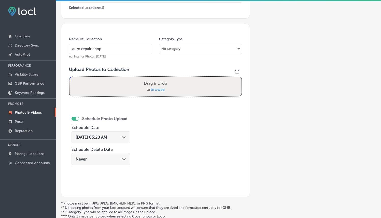
click at [119, 47] on input "auto repair shop" at bounding box center [110, 49] width 83 height 10
click at [106, 48] on input "Prestige with Integrity Auto Repair" at bounding box center [110, 49] width 83 height 10
type input "Prestige with Integrity Auto Repair"
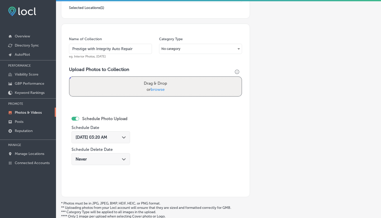
click at [145, 64] on div "Name of Collection Prestige with Integrity Auto Repair eg. Interior Photos, Mar…" at bounding box center [155, 110] width 189 height 173
click at [156, 92] on label "Drag & Drop or browse" at bounding box center [155, 86] width 27 height 16
click at [156, 78] on input "Drag & Drop or browse" at bounding box center [155, 78] width 172 height 2
type input "C:\fakepath\Prestige-with-Integrity-Auto-Repair11.png"
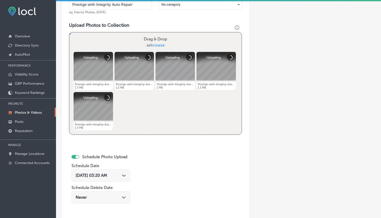
scroll to position [215, 0]
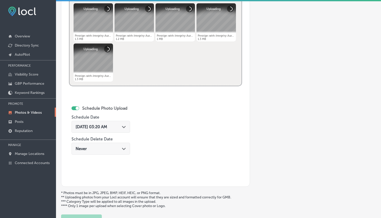
click at [120, 125] on div "Aug 15, 2025 03:20 AM Path Created with Sketch." at bounding box center [101, 126] width 50 height 5
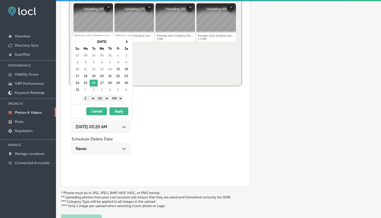
click at [90, 101] on select "1 2 3 4 5 6 7 8 9 10 11 12" at bounding box center [89, 99] width 13 height 6
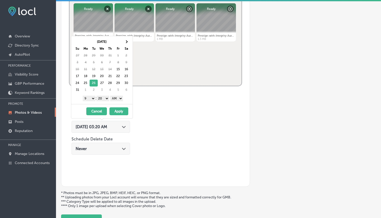
click at [103, 100] on select "00 10 20 30 40 50" at bounding box center [102, 99] width 13 height 6
click at [112, 98] on select "AM PM" at bounding box center [116, 99] width 13 height 6
click at [115, 108] on button "Apply" at bounding box center [118, 111] width 19 height 8
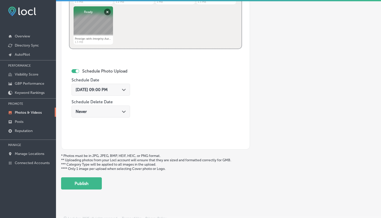
scroll to position [256, 0]
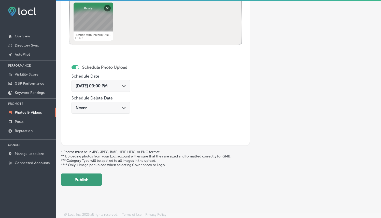
click at [86, 182] on button "Publish" at bounding box center [81, 179] width 41 height 12
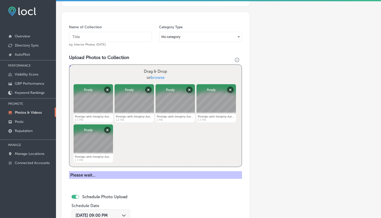
scroll to position [104, 0]
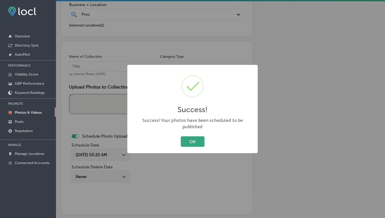
drag, startPoint x: 200, startPoint y: 134, endPoint x: 196, endPoint y: 133, distance: 4.2
click at [200, 136] on button "OK" at bounding box center [193, 141] width 24 height 10
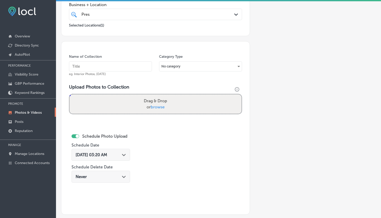
click at [109, 69] on input "text" at bounding box center [110, 66] width 83 height 10
paste input "Prestige with Integrity Auto Repair"
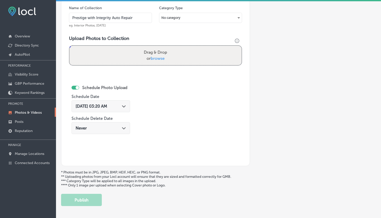
type input "Prestige with Integrity Auto Repair"
click at [163, 60] on span "browse" at bounding box center [158, 58] width 14 height 5
click at [163, 47] on input "Drag & Drop or browse" at bounding box center [155, 47] width 172 height 2
type input "C:\fakepath\Prestige-with-Integrity-Auto-Repair16.png"
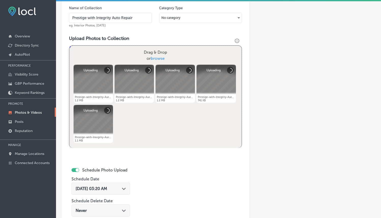
scroll to position [196, 0]
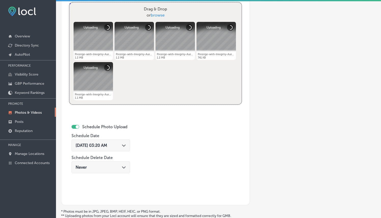
click at [126, 143] on div "Path Created with Sketch." at bounding box center [124, 145] width 4 height 4
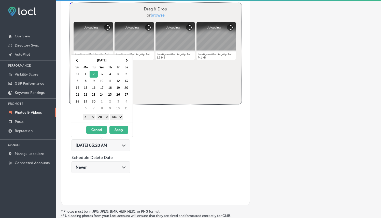
click at [92, 117] on select "1 2 3 4 5 6 7 8 9 10 11 12" at bounding box center [89, 117] width 13 height 6
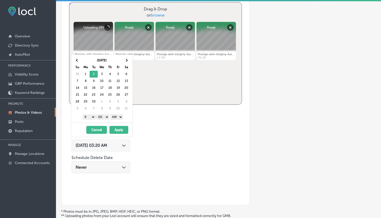
click at [119, 120] on div "1 2 3 4 5 6 7 8 9 10 11 12 : 00 10 20 30 40 50 AM PM" at bounding box center [102, 117] width 59 height 8
click at [119, 118] on select "AM PM" at bounding box center [116, 117] width 13 height 6
click at [122, 131] on button "Apply" at bounding box center [118, 130] width 19 height 8
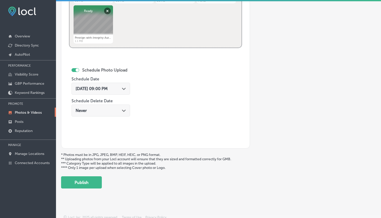
scroll to position [256, 0]
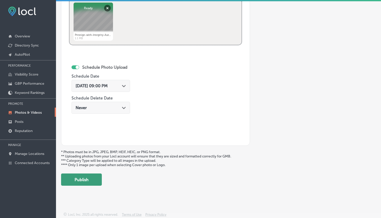
click at [82, 179] on button "Publish" at bounding box center [81, 179] width 41 height 12
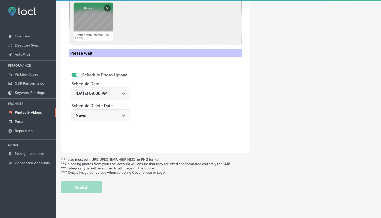
scroll to position [156, 0]
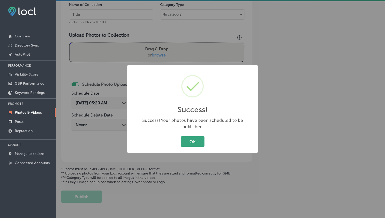
click at [196, 140] on button "OK" at bounding box center [193, 141] width 24 height 10
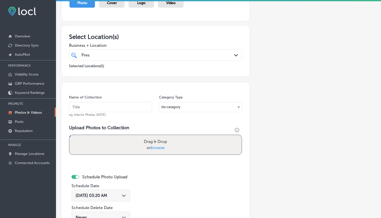
scroll to position [64, 0]
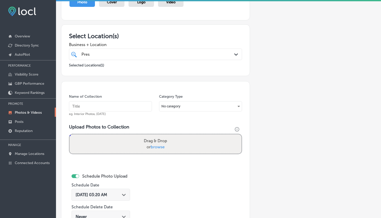
click at [126, 107] on input "text" at bounding box center [110, 106] width 83 height 10
paste input "Prestige with Integrity Auto Repair"
type input "Prestige with Integrity Auto Repair"
click at [141, 54] on div "Pres Pres" at bounding box center [148, 54] width 134 height 7
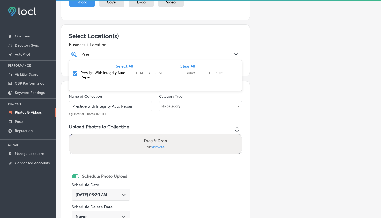
click at [147, 37] on h3 "Select Location(s)" at bounding box center [155, 35] width 173 height 7
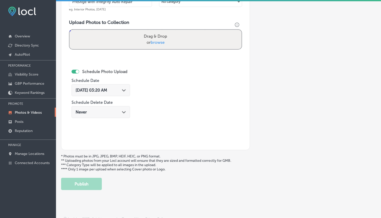
click at [154, 41] on span "browse" at bounding box center [158, 42] width 14 height 5
click at [154, 31] on input "Drag & Drop or browse" at bounding box center [155, 31] width 172 height 2
type input "C:\fakepath\Prestige-with-Integrity-Auto-Repair21.png"
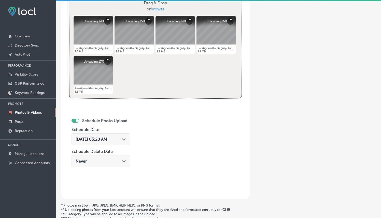
scroll to position [203, 0]
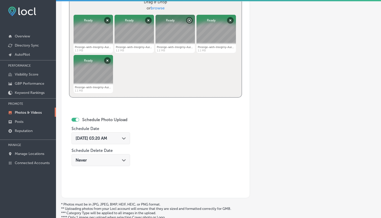
click at [128, 136] on div "Aug 15, 2025 03:20 AM Path Created with Sketch." at bounding box center [100, 138] width 59 height 12
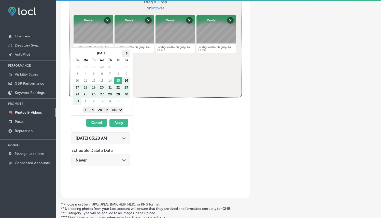
click at [124, 56] on th at bounding box center [126, 53] width 8 height 7
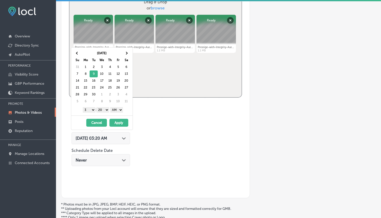
click at [89, 109] on select "1 2 3 4 5 6 7 8 9 10 11 12" at bounding box center [89, 110] width 13 height 6
click at [104, 111] on select "00 10 20 30 40 50" at bounding box center [102, 110] width 13 height 6
click at [119, 123] on button "Apply" at bounding box center [118, 123] width 19 height 8
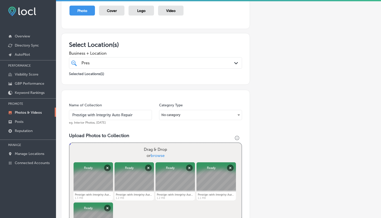
scroll to position [256, 0]
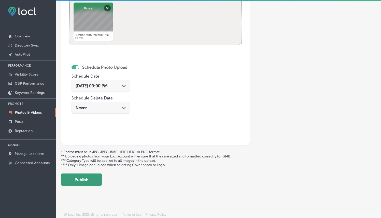
click at [87, 181] on button "Publish" at bounding box center [81, 179] width 41 height 12
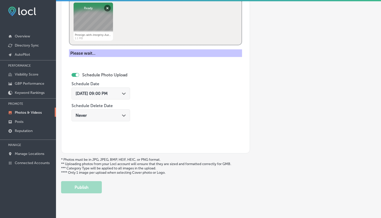
scroll to position [90, 0]
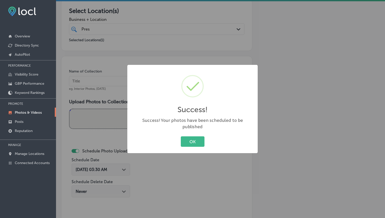
click at [184, 135] on div "OK Cancel" at bounding box center [192, 141] width 120 height 13
drag, startPoint x: 185, startPoint y: 138, endPoint x: 178, endPoint y: 131, distance: 9.4
click at [185, 138] on button "OK" at bounding box center [193, 141] width 24 height 10
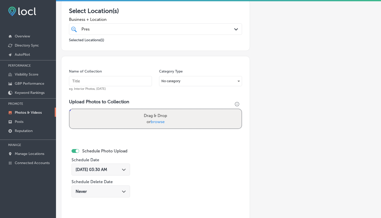
click at [120, 75] on div "Name of Collection eg. Interior Photos, March 2020" at bounding box center [110, 80] width 83 height 22
click at [119, 82] on input "text" at bounding box center [110, 81] width 83 height 10
paste input "Prestige with Integrity Auto Repair"
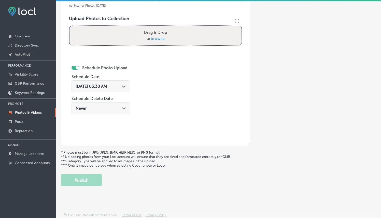
scroll to position [173, 0]
type input "Prestige with Integrity Auto Repair"
click at [155, 37] on span "browse" at bounding box center [158, 38] width 14 height 5
click at [155, 27] on input "Drag & Drop or browse" at bounding box center [155, 26] width 172 height 2
type input "C:\fakepath\Prestige-with-Integrity-Auto-Repair26.png"
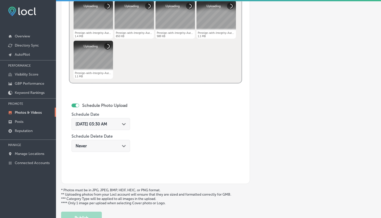
scroll to position [218, 0]
click at [120, 124] on div "Aug 15, 2025 03:30 AM Path Created with Sketch." at bounding box center [101, 123] width 50 height 5
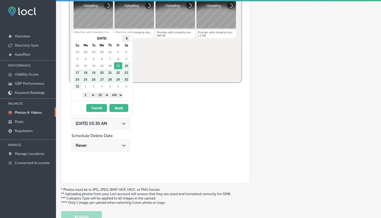
click at [127, 41] on th at bounding box center [126, 38] width 8 height 7
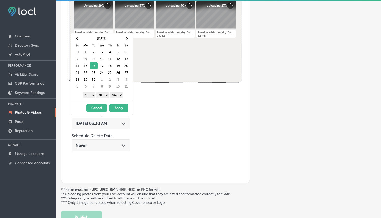
click at [88, 93] on select "1 2 3 4 5 6 7 8 9 10 11 12" at bounding box center [89, 95] width 13 height 6
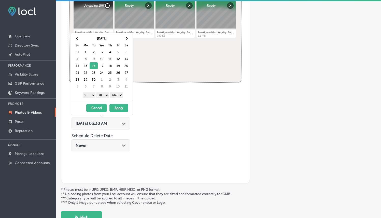
click at [106, 95] on select "00 10 20 30 40 50" at bounding box center [102, 95] width 13 height 6
click at [116, 96] on select "AM PM" at bounding box center [116, 95] width 13 height 6
click at [118, 106] on button "Apply" at bounding box center [118, 108] width 19 height 8
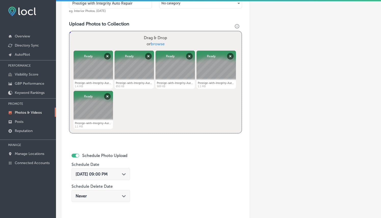
scroll to position [256, 0]
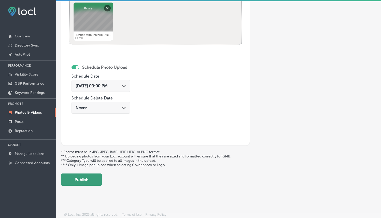
click at [95, 174] on button "Publish" at bounding box center [81, 179] width 41 height 12
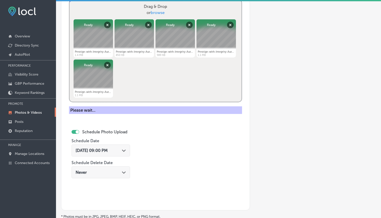
scroll to position [81, 0]
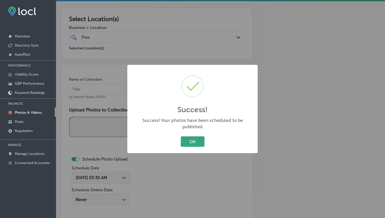
click at [201, 140] on button "OK" at bounding box center [193, 141] width 24 height 10
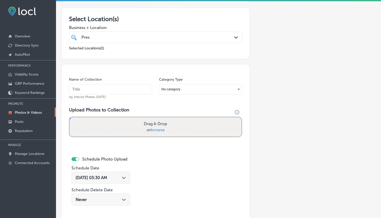
click at [107, 86] on input "text" at bounding box center [110, 89] width 83 height 10
paste input "Prestige with Integrity Auto Repair"
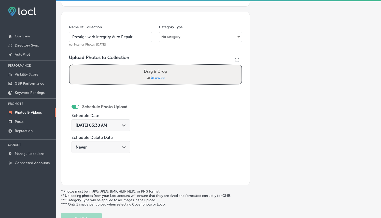
type input "Prestige with Integrity Auto Repair"
click at [153, 76] on span "browse" at bounding box center [158, 77] width 14 height 5
click at [153, 66] on input "Drag & Drop or browse" at bounding box center [155, 66] width 172 height 2
type input "C:\fakepath\Prestige-with-Integrity-Auto-Repair31.png"
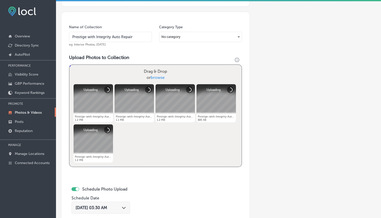
click at [126, 207] on icon "Path Created with Sketch." at bounding box center [124, 208] width 4 height 2
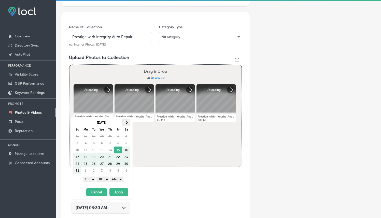
click at [128, 122] on th at bounding box center [126, 122] width 8 height 7
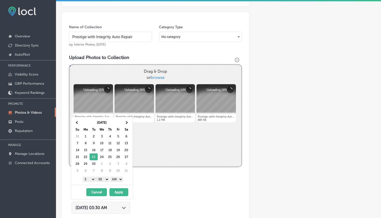
scroll to position [186, 0]
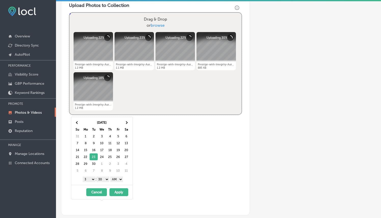
click at [88, 178] on select "1 2 3 4 5 6 7 8 9 10 11 12" at bounding box center [89, 180] width 13 height 6
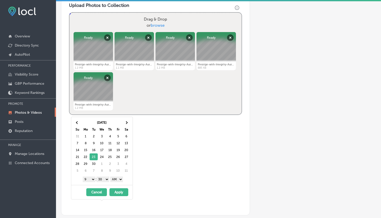
click at [101, 181] on div "Never Path Created with Sketch." at bounding box center [100, 177] width 59 height 12
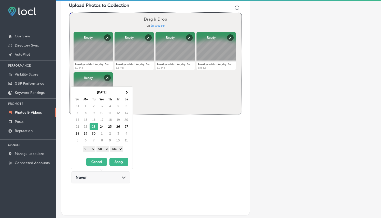
click at [160, 127] on div "Name of Collection Prestige with Integrity Auto Repair eg. Interior Photos, Mar…" at bounding box center [155, 88] width 189 height 256
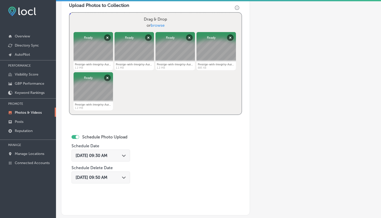
click at [122, 157] on div "Sep 23, 2025 09:30 AM Path Created with Sketch." at bounding box center [101, 155] width 50 height 5
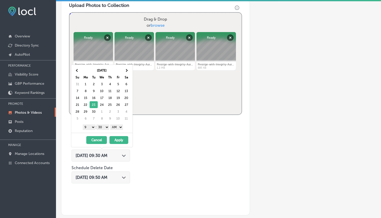
click at [97, 126] on div "1 2 3 4 5 6 7 8 9 10 11 12 : 00 10 20 30 40 50 AM PM" at bounding box center [102, 127] width 59 height 8
click at [101, 126] on select "00 10 20 30 40 50" at bounding box center [102, 127] width 13 height 6
click at [122, 127] on select "AM PM" at bounding box center [116, 127] width 13 height 6
click at [121, 142] on button "Apply" at bounding box center [118, 140] width 19 height 8
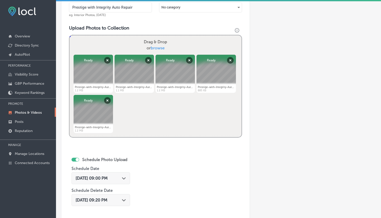
scroll to position [239, 0]
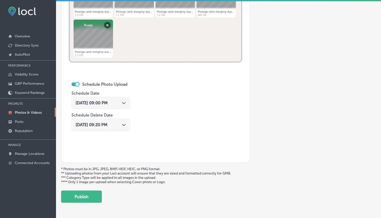
click at [77, 84] on div at bounding box center [77, 84] width 3 height 3
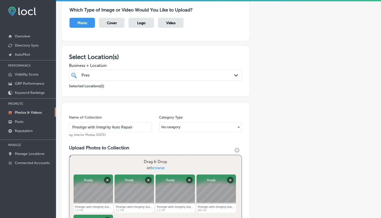
scroll to position [212, 0]
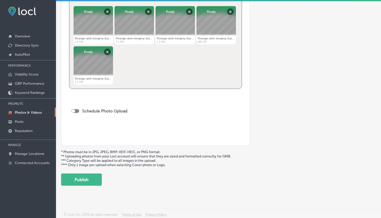
click at [75, 109] on div at bounding box center [75, 111] width 8 height 4
checkbox input "true"
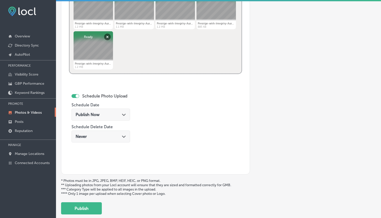
scroll to position [256, 0]
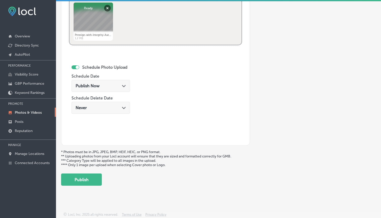
click at [114, 88] on div "Publish Now Path Created with Sketch." at bounding box center [100, 86] width 59 height 12
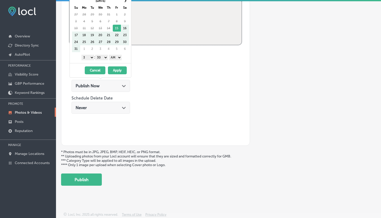
click at [126, 5] on th "Sa" at bounding box center [125, 7] width 8 height 7
click at [126, 3] on th at bounding box center [125, 0] width 8 height 7
click at [88, 59] on select "1 2 3 4 5 6 7 8 9 10 11 12" at bounding box center [87, 58] width 13 height 6
click at [98, 56] on select "00 10 20 30 40 50" at bounding box center [101, 58] width 13 height 6
click at [120, 70] on button "Apply" at bounding box center [117, 70] width 19 height 8
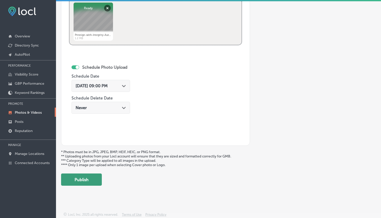
click at [89, 178] on button "Publish" at bounding box center [81, 179] width 41 height 12
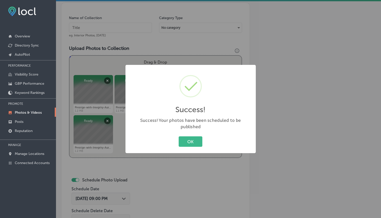
scroll to position [84, 0]
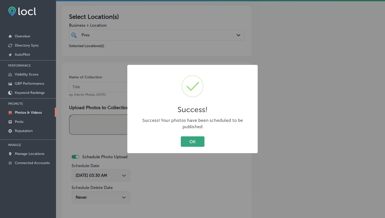
click at [196, 137] on button "OK" at bounding box center [193, 141] width 24 height 10
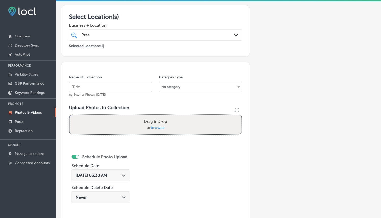
click at [108, 90] on input "text" at bounding box center [110, 87] width 83 height 10
paste input "Prestige with Integrity Auto Repair"
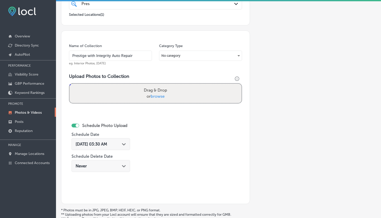
scroll to position [173, 0]
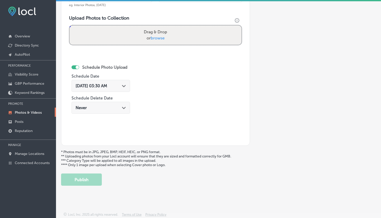
type input "Prestige with Integrity Auto Repair"
click at [157, 39] on span "browse" at bounding box center [158, 38] width 14 height 5
click at [157, 27] on input "Drag & Drop or browse" at bounding box center [155, 26] width 172 height 2
type input "C:\fakepath\Prestige-with-Integrity-Auto-Repair36.png"
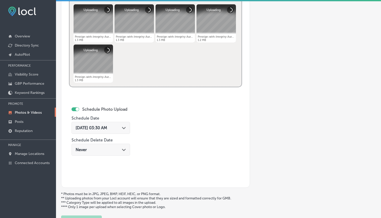
scroll to position [234, 0]
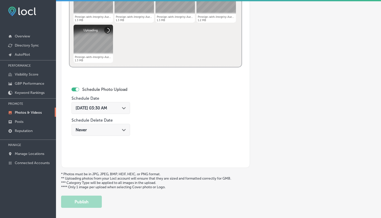
click at [120, 109] on div "Aug 15, 2025 03:30 AM Path Created with Sketch." at bounding box center [101, 108] width 50 height 5
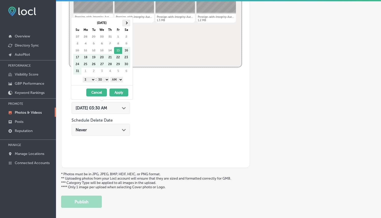
click at [125, 24] on th at bounding box center [126, 23] width 8 height 7
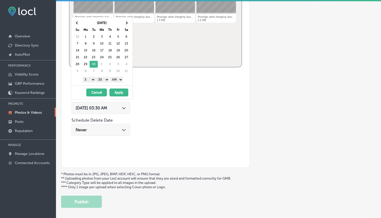
click at [89, 81] on select "1 2 3 4 5 6 7 8 9 10 11 12" at bounding box center [89, 80] width 13 height 6
click at [102, 81] on select "00 10 20 30 40 50" at bounding box center [102, 80] width 13 height 6
click at [116, 78] on select "AM PM" at bounding box center [116, 80] width 13 height 6
click at [120, 92] on button "Apply" at bounding box center [118, 93] width 19 height 8
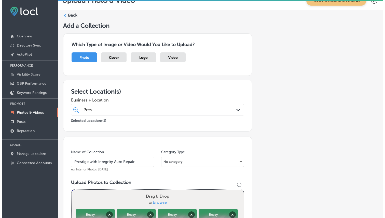
scroll to position [256, 0]
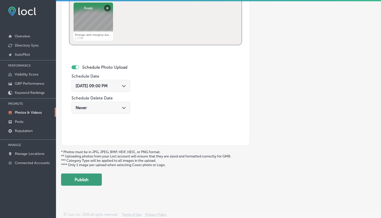
click at [97, 181] on button "Publish" at bounding box center [81, 179] width 41 height 12
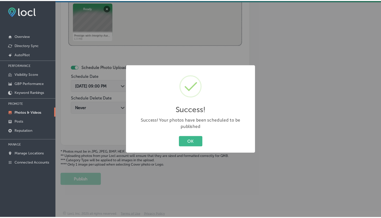
scroll to position [173, 0]
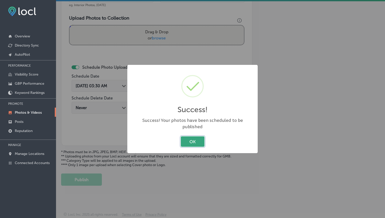
click at [196, 137] on button "OK" at bounding box center [193, 141] width 24 height 10
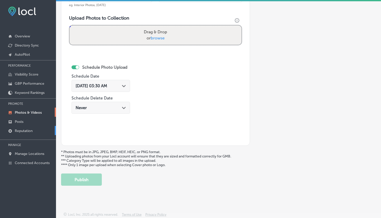
click at [33, 131] on link "Reputation" at bounding box center [28, 130] width 56 height 9
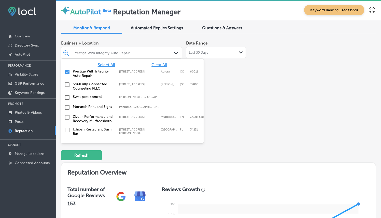
click at [131, 54] on div "Prestige With Integrity Auto Repair" at bounding box center [124, 53] width 101 height 4
click at [154, 65] on span "Clear All" at bounding box center [159, 64] width 16 height 5
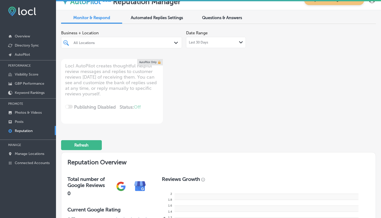
scroll to position [11, 0]
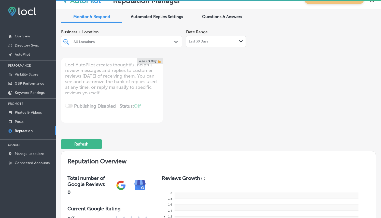
click at [152, 40] on div "All Locations" at bounding box center [124, 41] width 101 height 4
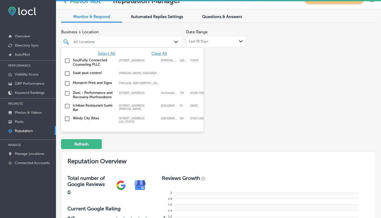
click at [161, 52] on span "Clear All" at bounding box center [159, 53] width 16 height 5
click at [112, 52] on span "Select All" at bounding box center [106, 53] width 17 height 5
click at [264, 62] on div "Business + Location option 401 N. Main Street; Suite 106 focused, 2 of 122. 122…" at bounding box center [218, 75] width 315 height 96
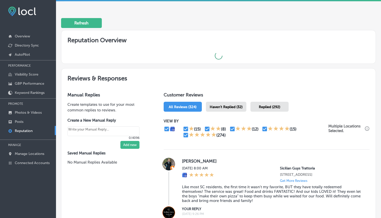
scroll to position [163, 0]
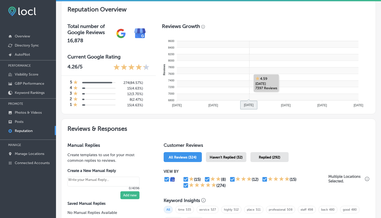
drag, startPoint x: 244, startPoint y: 76, endPoint x: 233, endPoint y: 72, distance: 11.4
click at [233, 72] on rect at bounding box center [267, 70] width 181 height 7
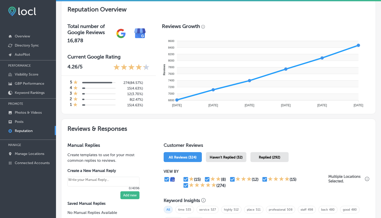
click at [224, 156] on span "Haven't Replied (32)" at bounding box center [226, 157] width 33 height 4
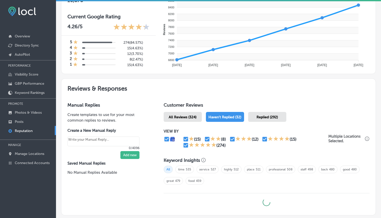
scroll to position [237, 0]
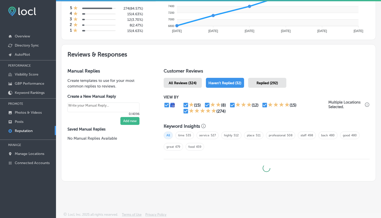
type textarea "x"
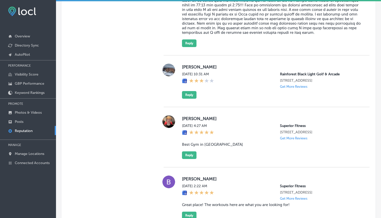
scroll to position [1248, 0]
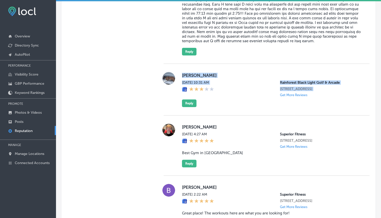
drag, startPoint x: 180, startPoint y: 34, endPoint x: 351, endPoint y: 53, distance: 171.7
click at [350, 72] on div "Johnny Wed, Aug 6, 2025 10:31 AM Rainforest Black Light Golf & Arcade 11394 US-…" at bounding box center [267, 89] width 206 height 35
copy div "Johnny Wed, Aug 6, 2025 10:31 AM Rainforest Black Light Golf & Arcade 11394 US-…"
click at [188, 99] on button "Reply" at bounding box center [189, 103] width 14 height 8
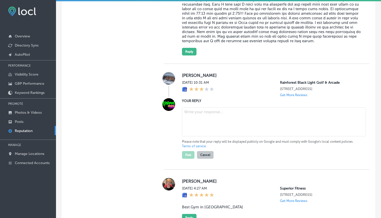
click at [220, 107] on textarea at bounding box center [274, 121] width 184 height 29
paste textarea "ChatGPT said: Thank you for your feedback, Johnny. We're glad to hear you had a…"
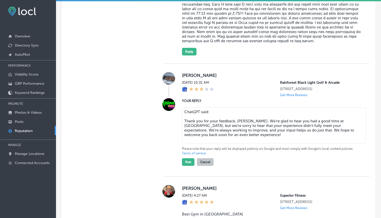
click at [217, 107] on textarea "ChatGPT said: Thank you for your feedback, Johnny. We're glad to hear you had a…" at bounding box center [274, 125] width 184 height 36
type textarea "ChatGPT said: Thank you for your feedback, Johnny. We're glad to hear you had a…"
click at [256, 126] on div "Johnny Wed, Aug 6, 2025 10:31 AM Rainforest Black Light Golf & Arcade 11394 US-…" at bounding box center [267, 120] width 206 height 113
click at [190, 158] on button "Post" at bounding box center [188, 162] width 12 height 8
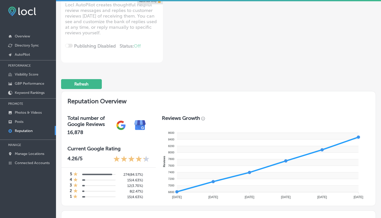
scroll to position [0, 0]
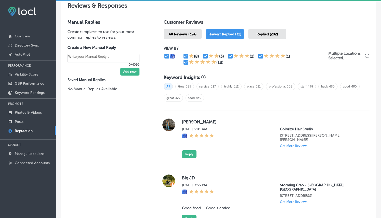
click at [263, 33] on span "Replied (292)" at bounding box center [266, 34] width 21 height 4
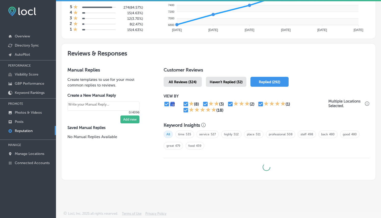
scroll to position [237, 0]
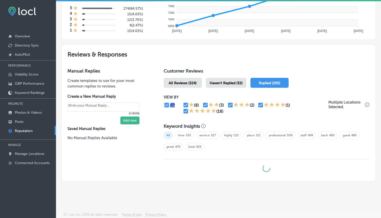
click at [236, 82] on span "Haven't Replied (32)" at bounding box center [226, 83] width 33 height 4
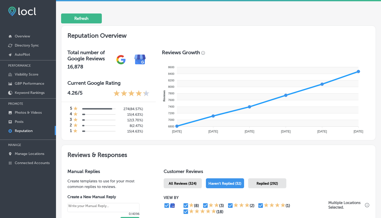
scroll to position [237, 0]
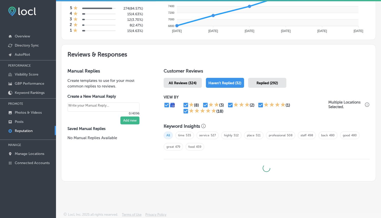
type textarea "x"
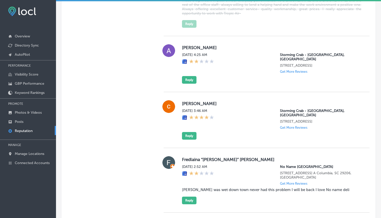
scroll to position [941, 0]
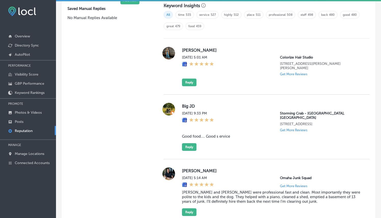
scroll to position [332, 0]
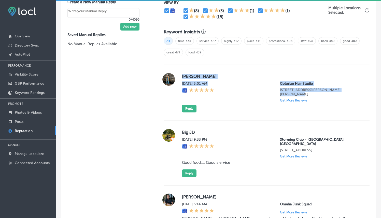
drag, startPoint x: 179, startPoint y: 75, endPoint x: 345, endPoint y: 90, distance: 166.0
click at [345, 90] on div "[PERSON_NAME] [DATE] 5:01 AM Colorize Hair Studio [STREET_ADDRESS][PERSON_NAME]…" at bounding box center [267, 92] width 206 height 39
copy div "[PERSON_NAME] [DATE] 5:01 AM Colorize Hair Studio 124 [PERSON_NAME] [PERSON_NAM…"
click at [190, 105] on button "Reply" at bounding box center [189, 109] width 14 height 8
type textarea "x"
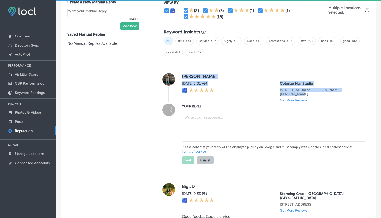
click at [202, 113] on textarea at bounding box center [274, 127] width 184 height 29
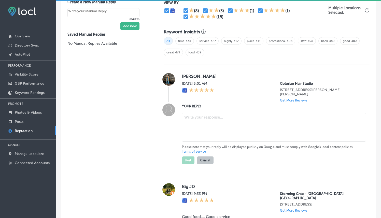
paste textarea "Thank you, [PERSON_NAME], for the five-star review! We’re so happy to hear you …"
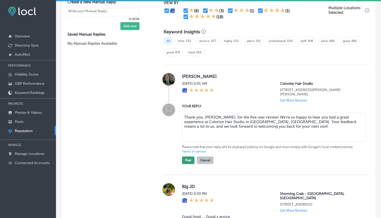
type textarea "Thank you, [PERSON_NAME], for the five-star review! We’re so happy to hear you …"
click at [184, 157] on button "Post" at bounding box center [188, 160] width 12 height 8
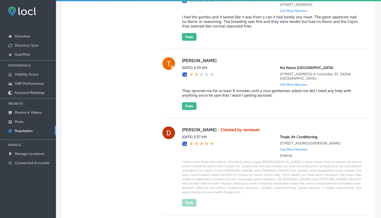
type textarea "x"
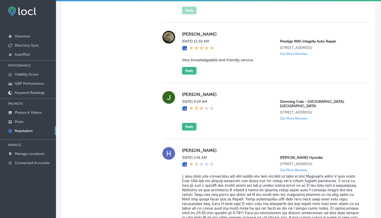
scroll to position [929, 0]
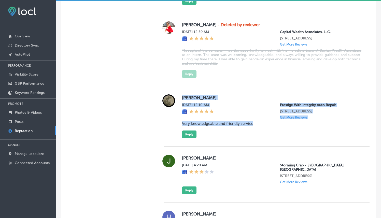
drag, startPoint x: 181, startPoint y: 65, endPoint x: 274, endPoint y: 94, distance: 97.0
click at [274, 94] on div "[PERSON_NAME][DATE] 12:10 AM Prestige With Integrity Auto Repair [STREET_ADDRES…" at bounding box center [271, 116] width 179 height 44
copy div "[PERSON_NAME][DATE] 12:10 AM Prestige With Integrity Auto Repair [STREET_ADDRES…"
click at [227, 106] on div "[PERSON_NAME][DATE] 12:10 AM Prestige With Integrity Auto Repair [STREET_ADDRES…" at bounding box center [271, 116] width 179 height 44
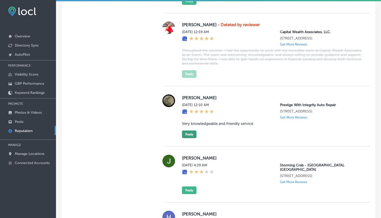
click at [192, 130] on button "Reply" at bounding box center [189, 134] width 14 height 8
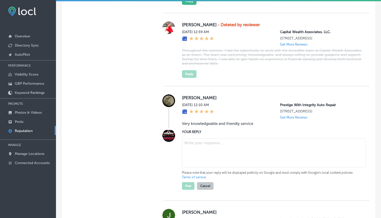
click at [203, 138] on textarea at bounding box center [274, 152] width 184 height 29
paste textarea "Thank you for the great review, [PERSON_NAME]! We're thrilled to hear you had a…"
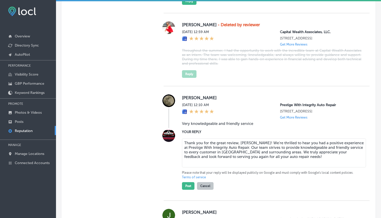
drag, startPoint x: 234, startPoint y: 120, endPoint x: 272, endPoint y: 119, distance: 38.4
click at [272, 138] on textarea "Thank you for the great review, [PERSON_NAME]! We're thrilled to hear you had a…" at bounding box center [274, 152] width 184 height 29
type textarea "Thank you for the great review, [PERSON_NAME]! We're thrilled to hear you had a…"
click at [273, 170] on p "Please note that your reply will be displayed publicly on Google and must compl…" at bounding box center [271, 174] width 179 height 9
click at [185, 182] on button "Post" at bounding box center [188, 186] width 12 height 8
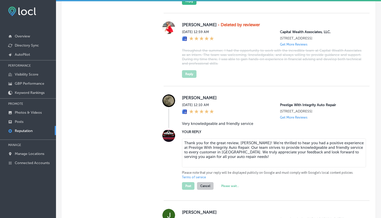
type textarea "x"
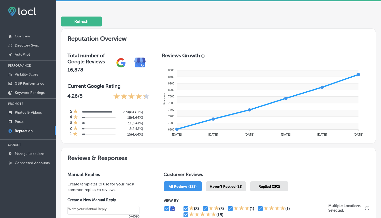
scroll to position [144, 0]
